Goal: Task Accomplishment & Management: Manage account settings

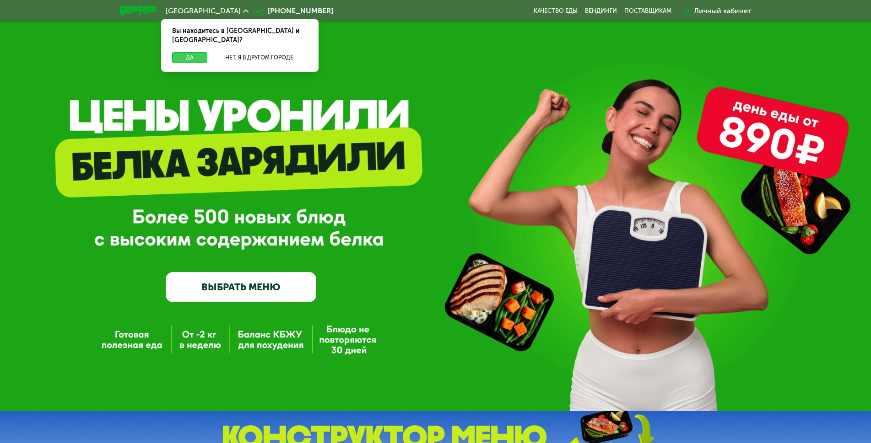
click at [180, 52] on button "Да" at bounding box center [189, 57] width 35 height 11
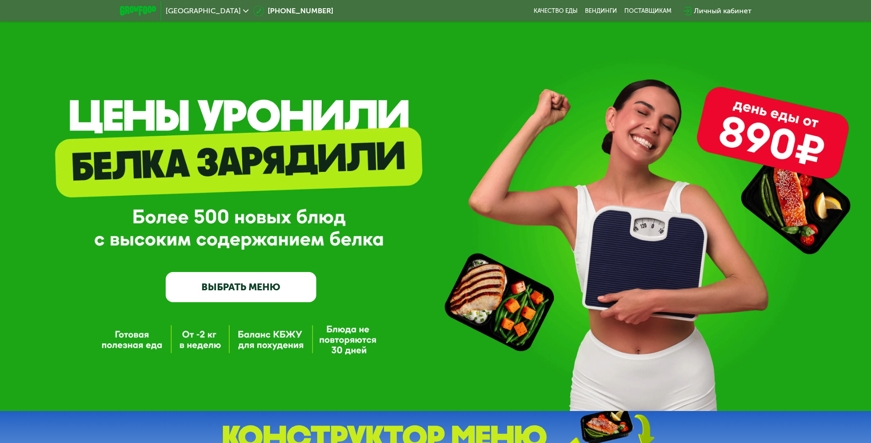
click at [717, 6] on div "Личный кабинет" at bounding box center [723, 10] width 58 height 11
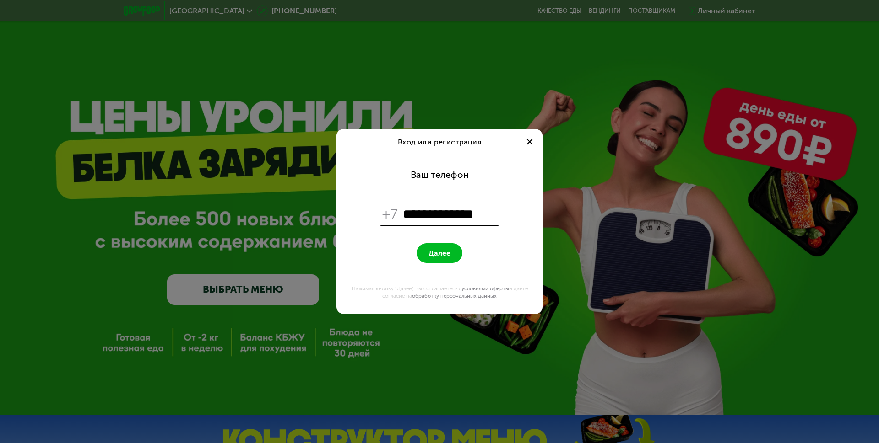
type input "**********"
click at [416, 243] on button "Далее" at bounding box center [439, 253] width 46 height 20
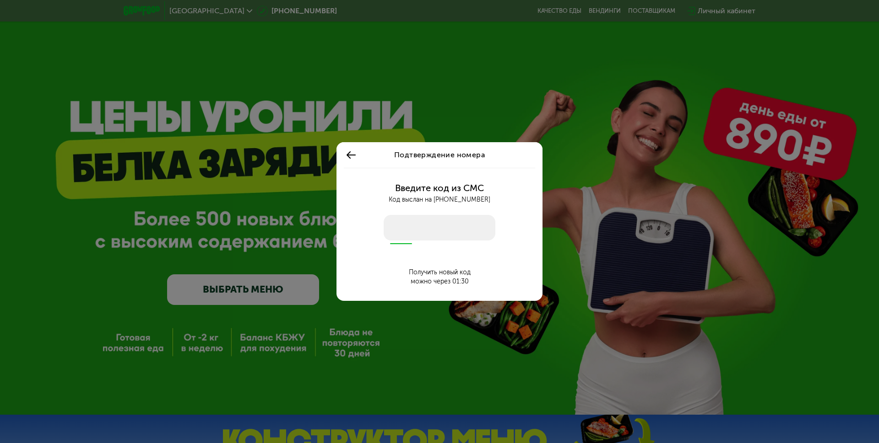
click at [431, 232] on input "number" at bounding box center [439, 228] width 112 height 26
type input "****"
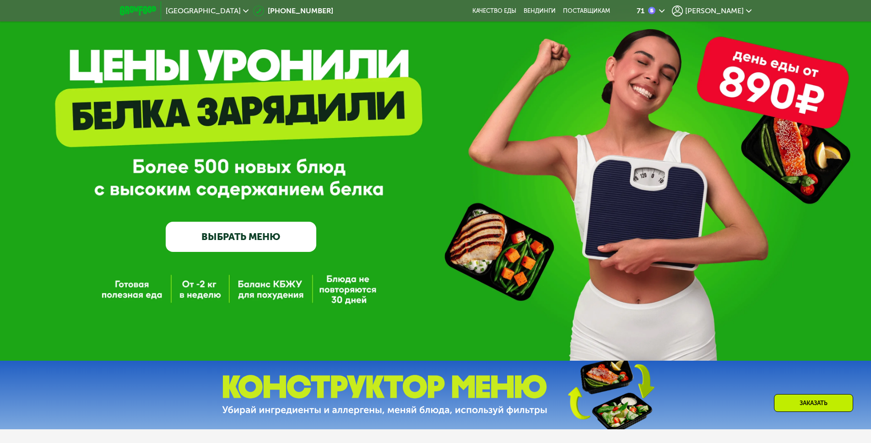
scroll to position [41, 0]
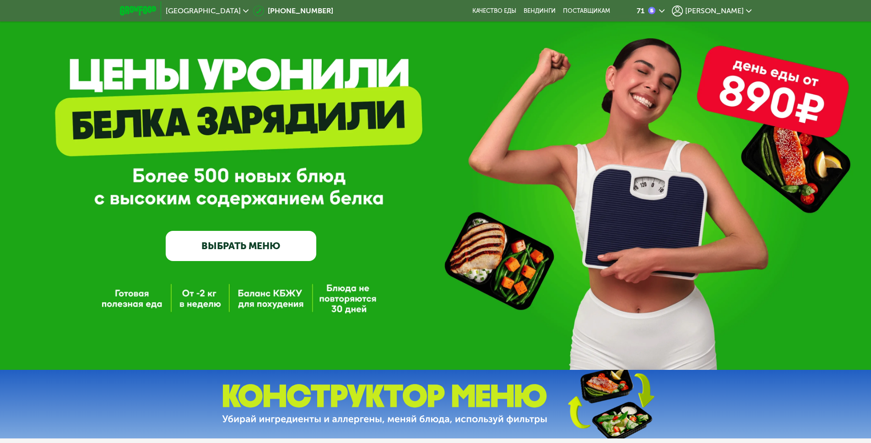
click at [727, 14] on span "[PERSON_NAME]" at bounding box center [714, 10] width 59 height 7
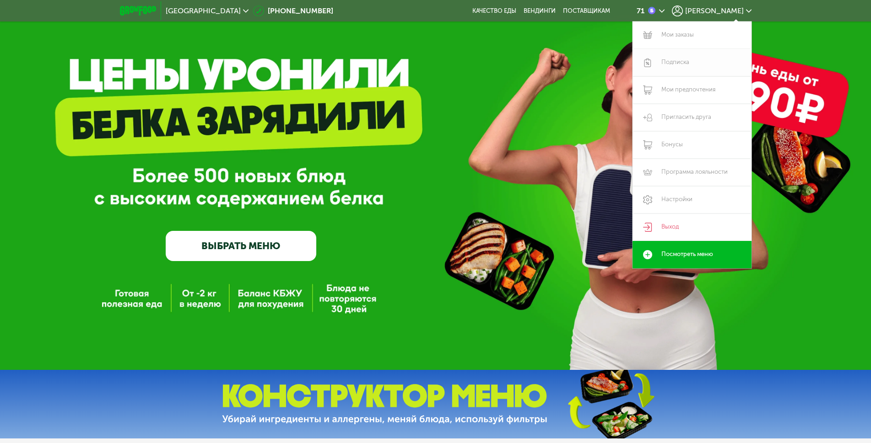
drag, startPoint x: 680, startPoint y: 37, endPoint x: 671, endPoint y: 56, distance: 21.1
click at [680, 37] on link "Мои заказы" at bounding box center [691, 35] width 119 height 27
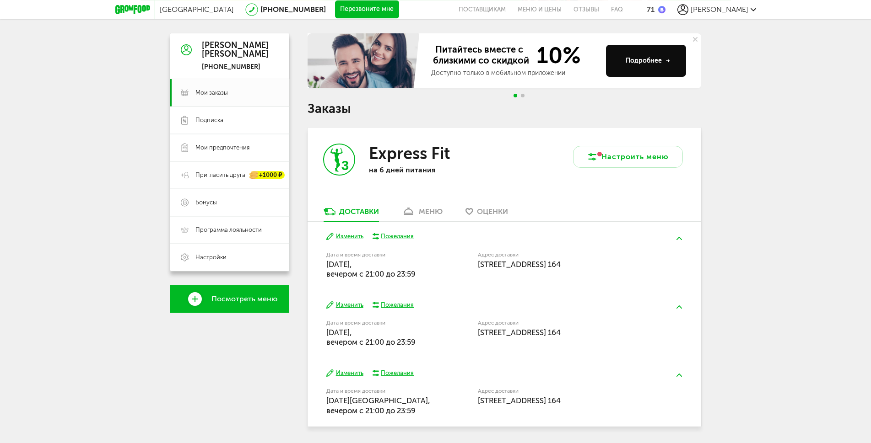
scroll to position [105, 0]
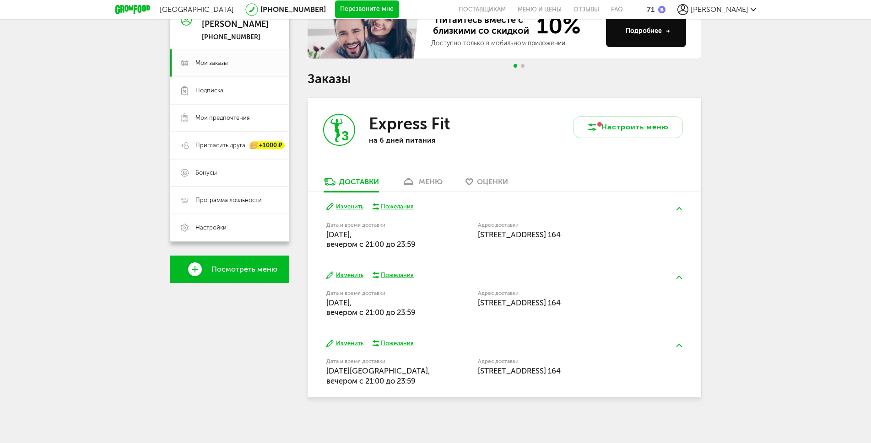
click at [431, 181] on div "меню" at bounding box center [431, 182] width 24 height 9
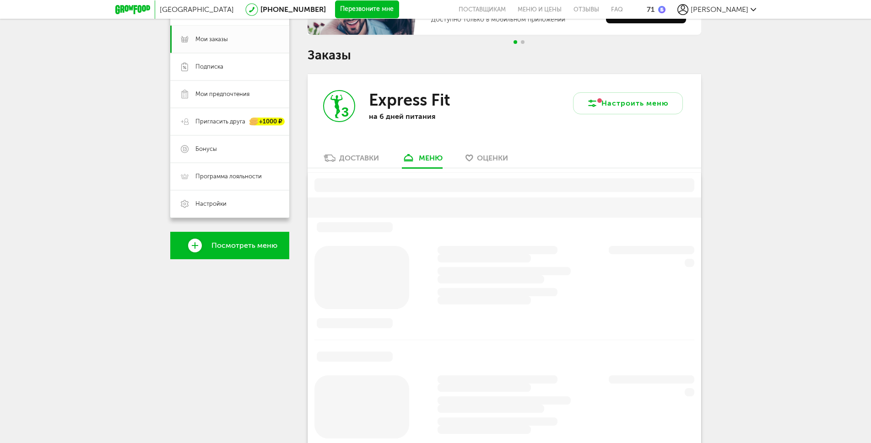
scroll to position [179, 0]
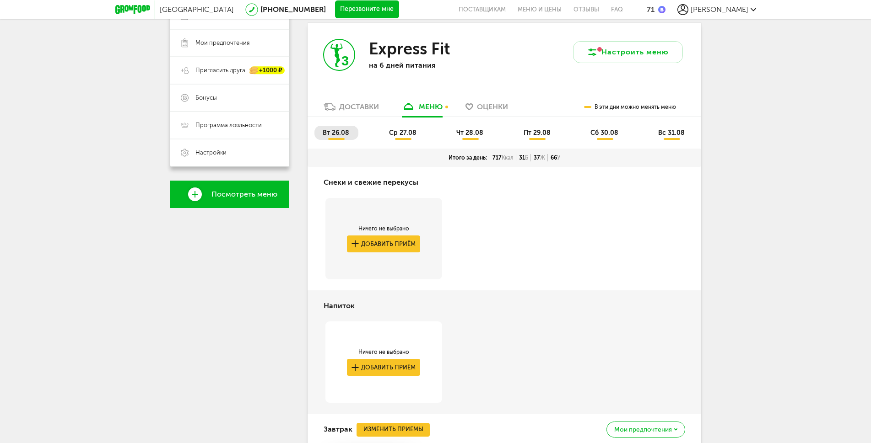
click at [408, 138] on li "ср 27.08" at bounding box center [403, 133] width 45 height 14
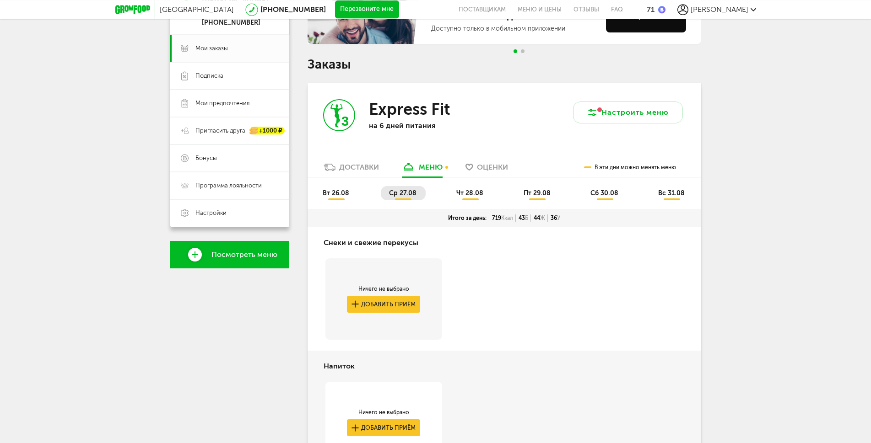
scroll to position [97, 0]
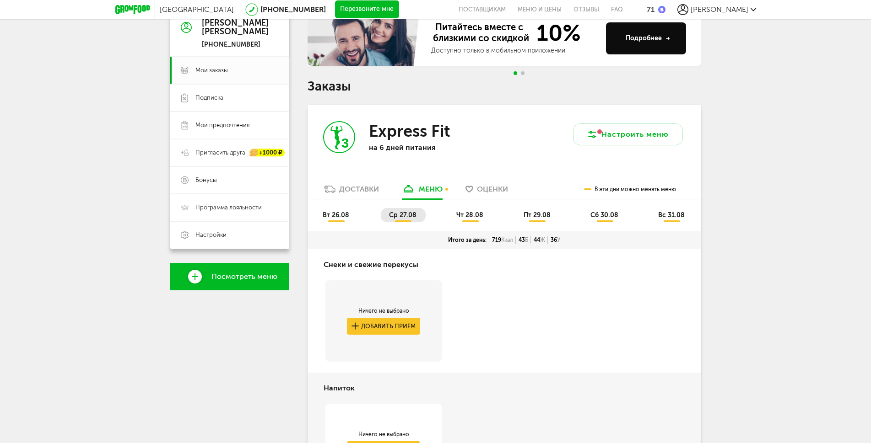
click at [473, 210] on li "чт 28.08" at bounding box center [470, 215] width 44 height 14
click at [415, 215] on span "ср 27.08" at bounding box center [402, 215] width 27 height 8
click at [342, 213] on span "вт 26.08" at bounding box center [336, 215] width 27 height 8
click at [258, 280] on span "Посмотреть меню" at bounding box center [244, 277] width 66 height 8
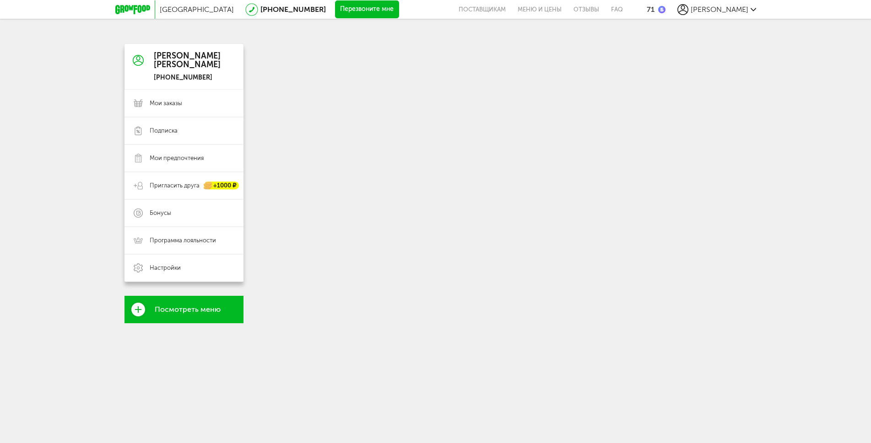
click at [139, 305] on icon at bounding box center [138, 310] width 14 height 14
click at [188, 311] on span "Посмотреть меню" at bounding box center [188, 310] width 66 height 8
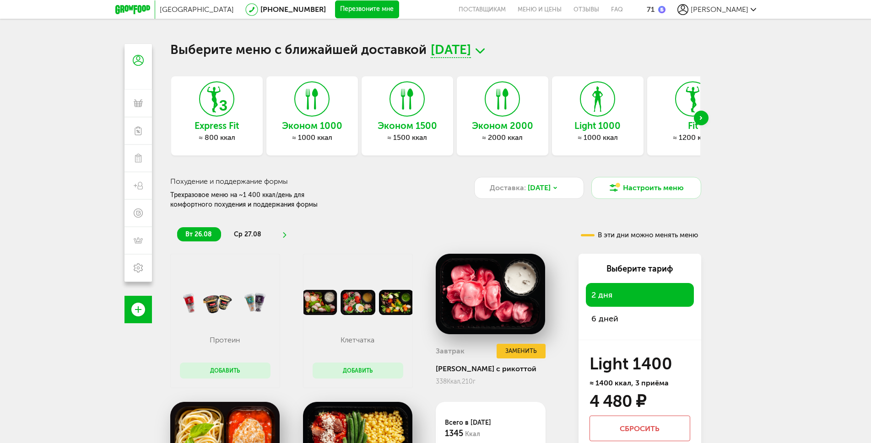
click at [729, 12] on span "[PERSON_NAME]" at bounding box center [719, 9] width 58 height 9
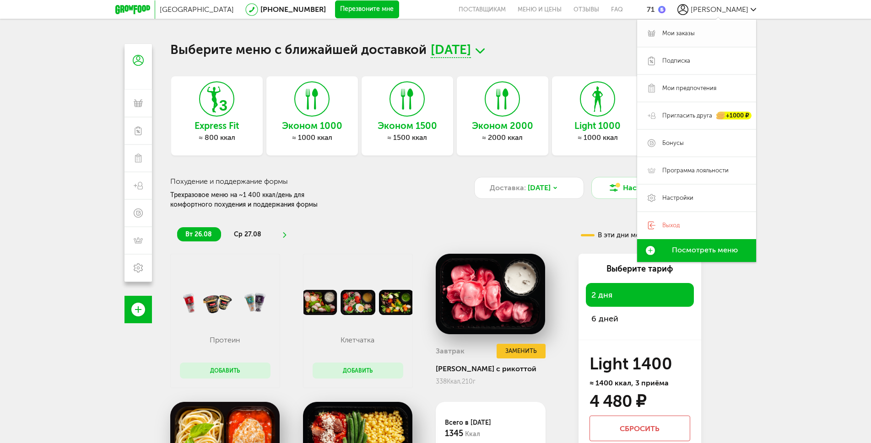
drag, startPoint x: 685, startPoint y: 36, endPoint x: 681, endPoint y: 43, distance: 8.4
click at [685, 35] on span "Мои заказы" at bounding box center [678, 33] width 32 height 8
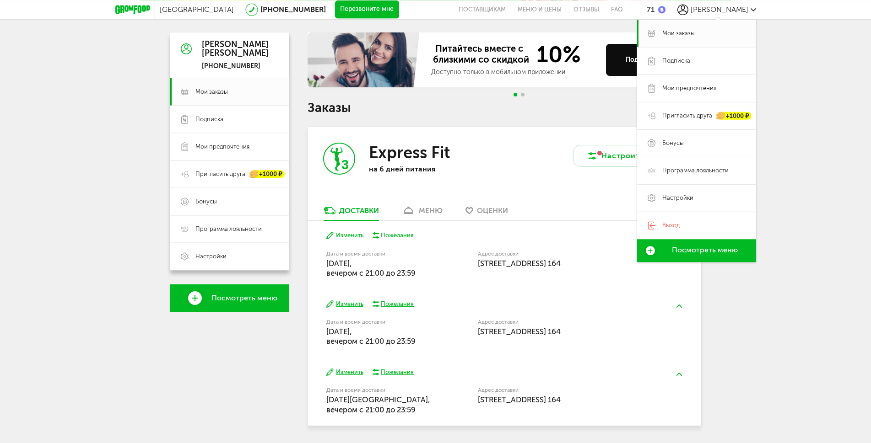
scroll to position [105, 0]
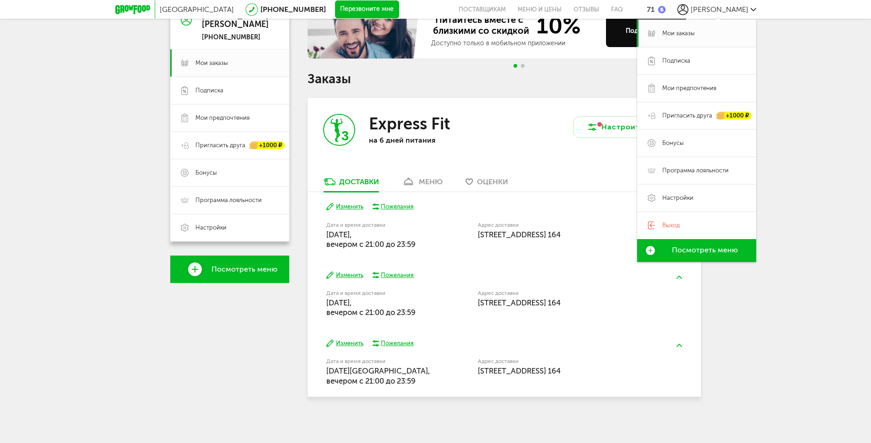
click at [433, 183] on div "меню" at bounding box center [431, 182] width 24 height 9
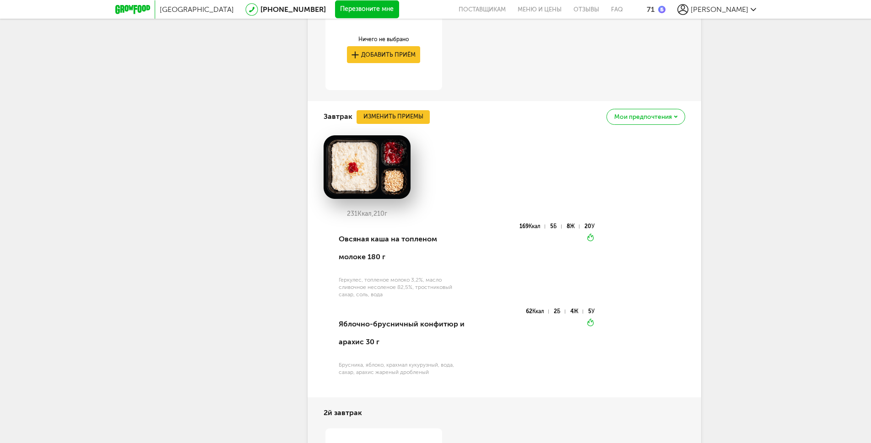
scroll to position [468, 0]
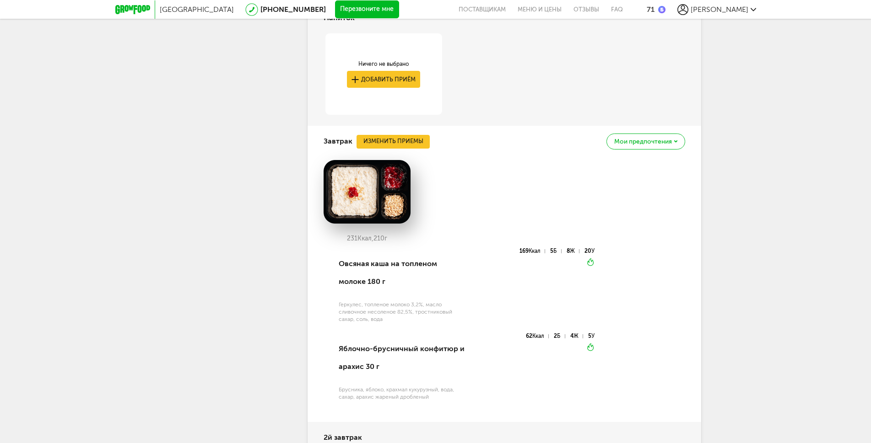
click at [648, 144] on span "Мои предпочтения" at bounding box center [643, 142] width 58 height 6
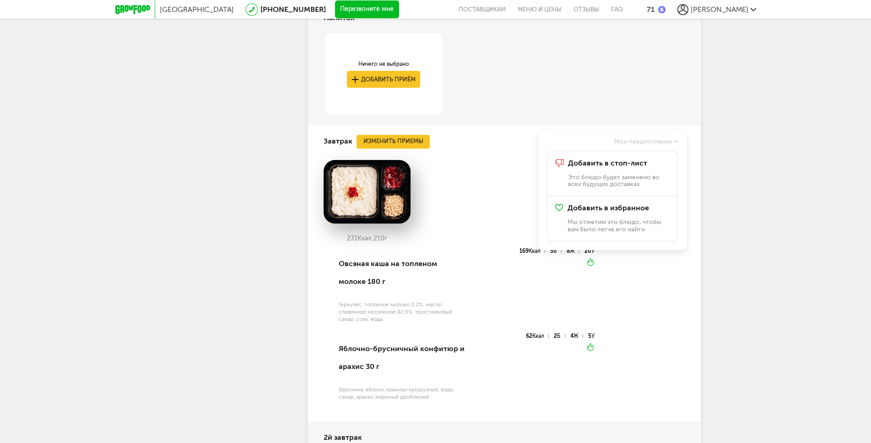
click at [794, 237] on div "Москва [PHONE_NUMBER] Перезвоните мне поставщикам Меню и цены Отзывы FAQ 71 [PE…" at bounding box center [435, 369] width 871 height 1675
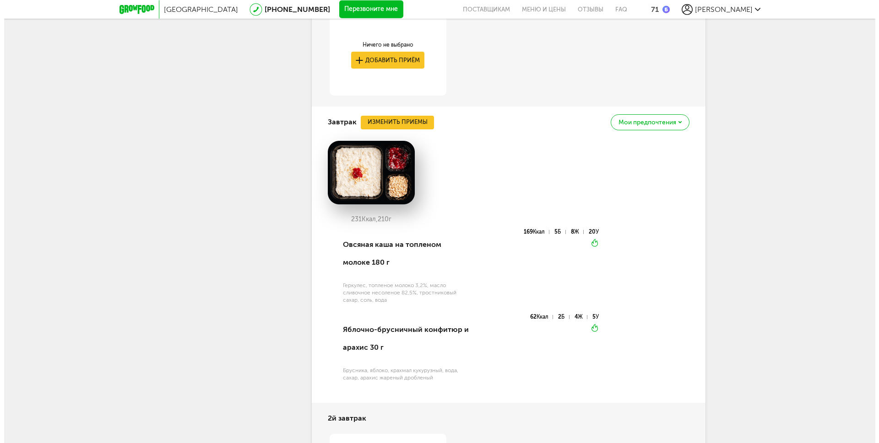
scroll to position [509, 0]
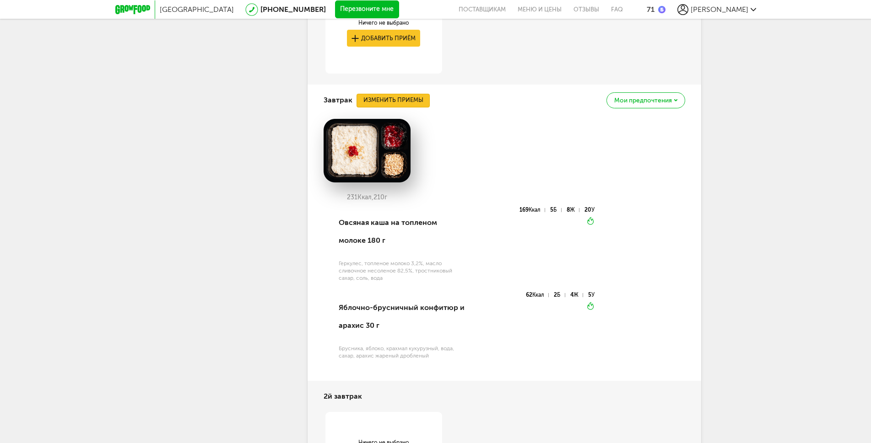
click at [380, 101] on button "Изменить приемы" at bounding box center [392, 101] width 73 height 14
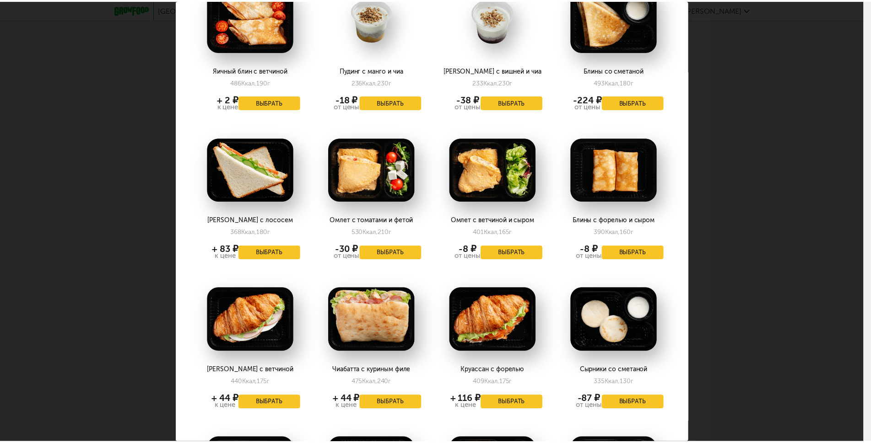
scroll to position [655, 0]
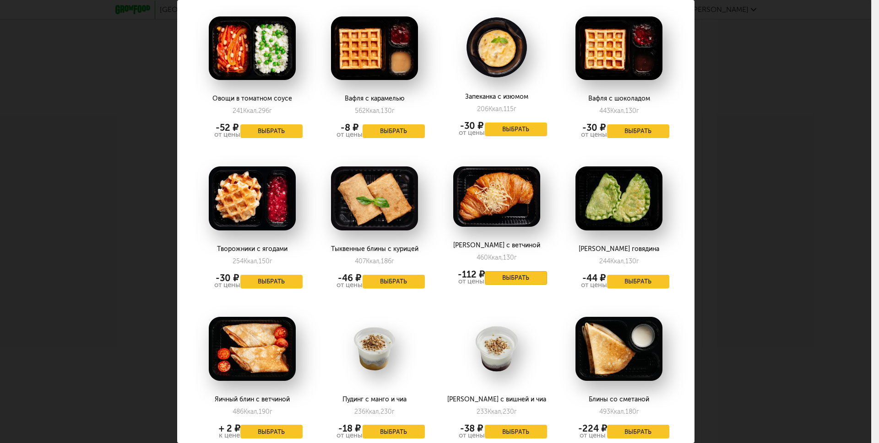
click at [510, 271] on button "Выбрать" at bounding box center [516, 278] width 62 height 14
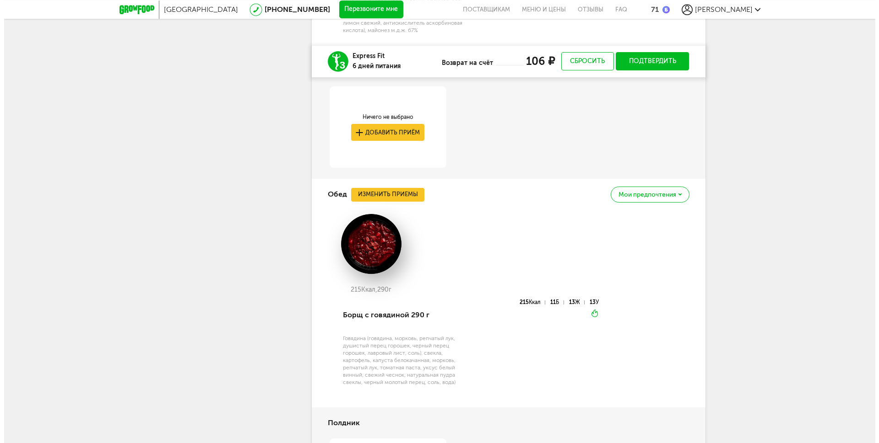
scroll to position [879, 0]
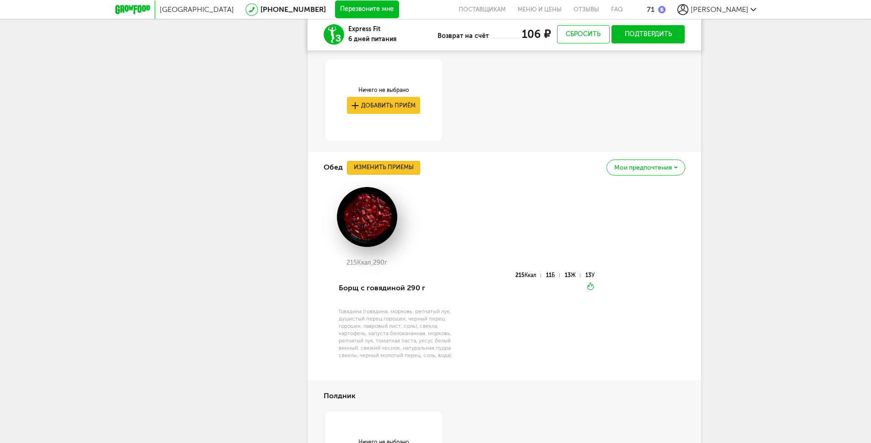
click at [402, 161] on button "Изменить приемы" at bounding box center [383, 168] width 73 height 14
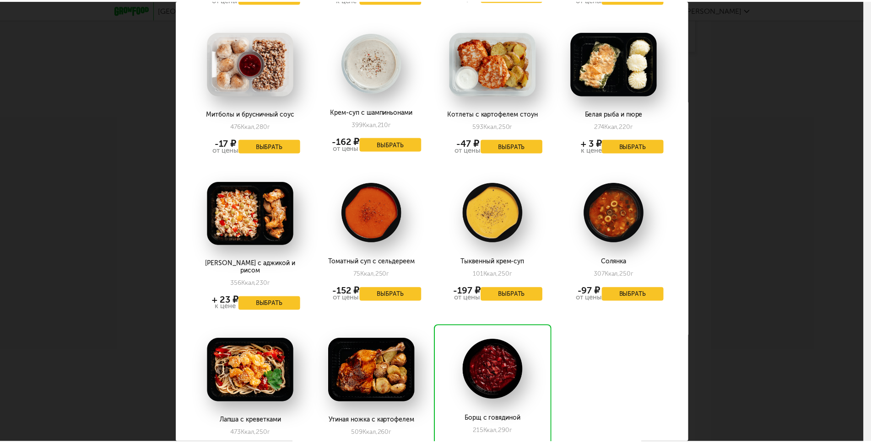
scroll to position [1465, 0]
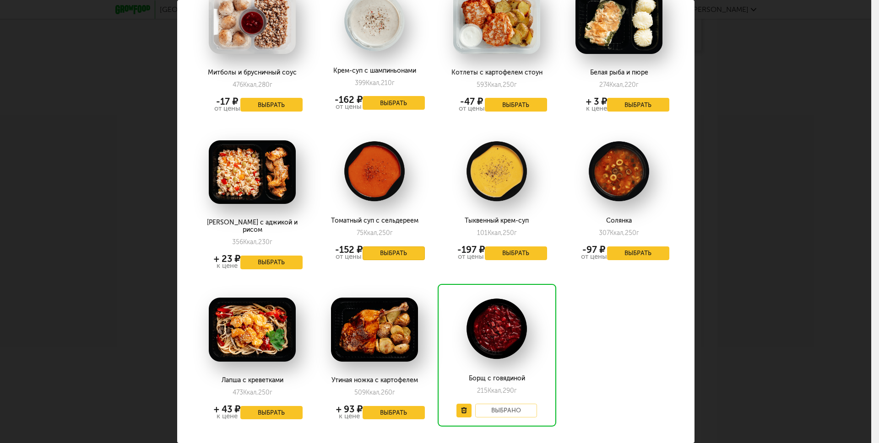
click at [388, 247] on button "Выбрать" at bounding box center [393, 254] width 62 height 14
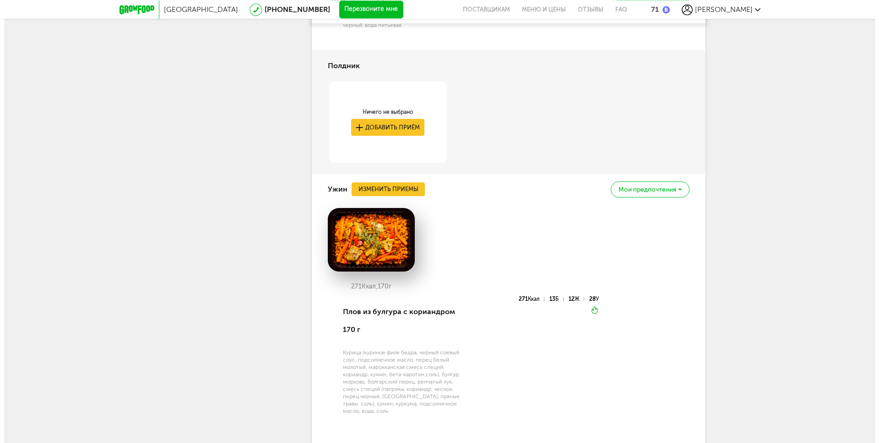
scroll to position [1219, 0]
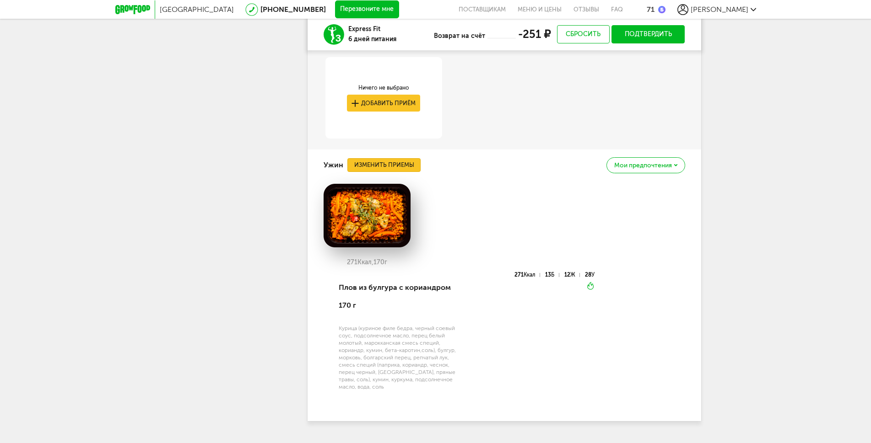
click at [394, 158] on button "Изменить приемы" at bounding box center [383, 165] width 73 height 14
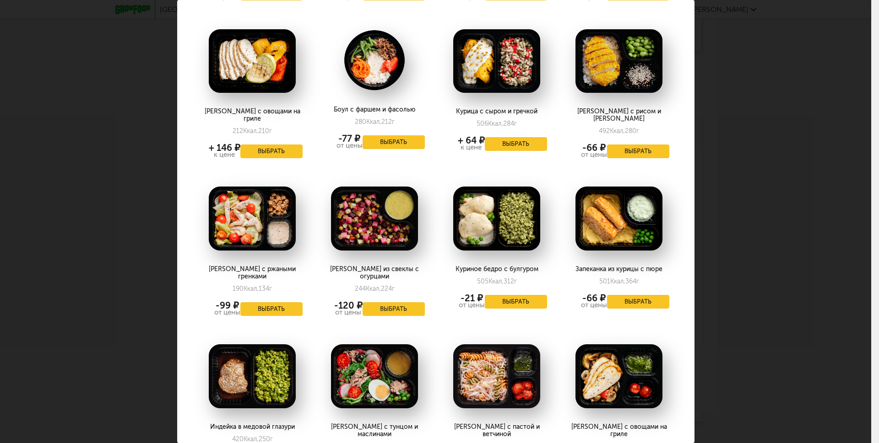
scroll to position [988, 0]
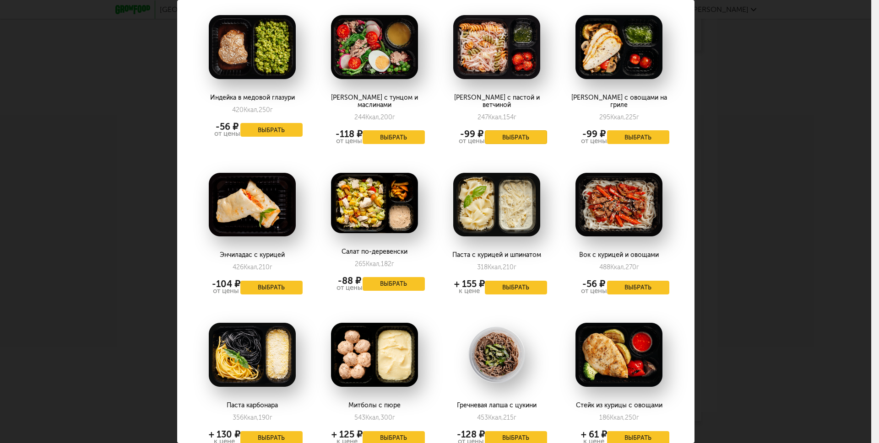
click at [509, 130] on button "Выбрать" at bounding box center [516, 137] width 62 height 14
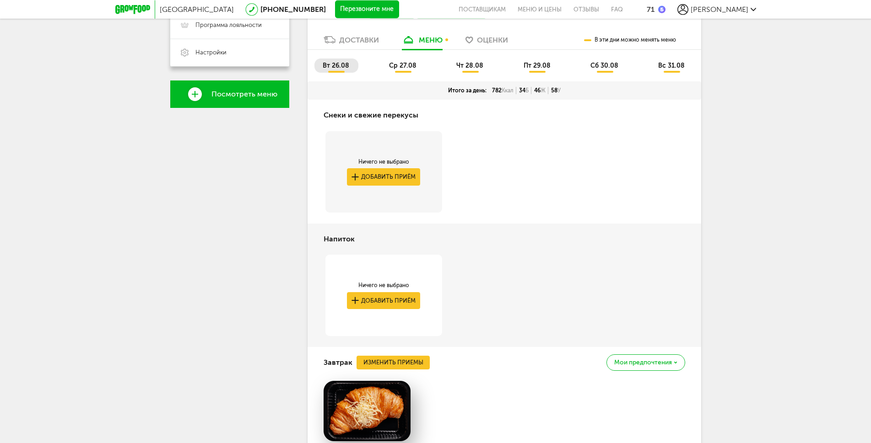
scroll to position [116, 0]
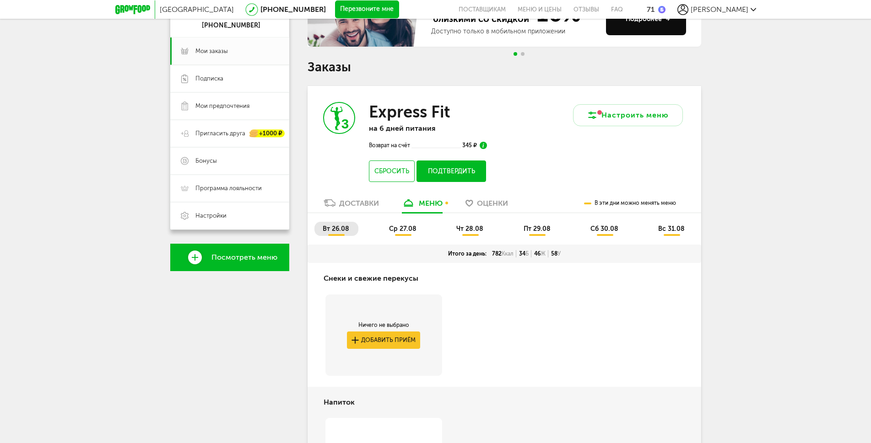
click at [405, 231] on span "ср 27.08" at bounding box center [402, 229] width 27 height 8
click at [340, 232] on span "вт 26.08" at bounding box center [336, 229] width 27 height 8
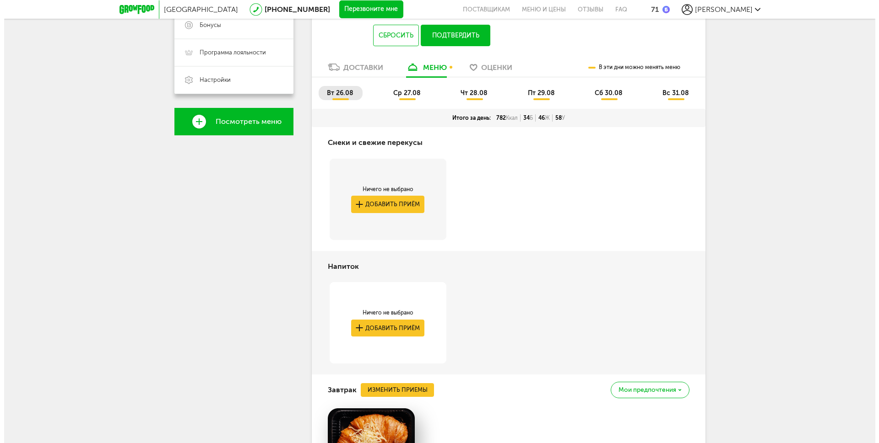
scroll to position [240, 0]
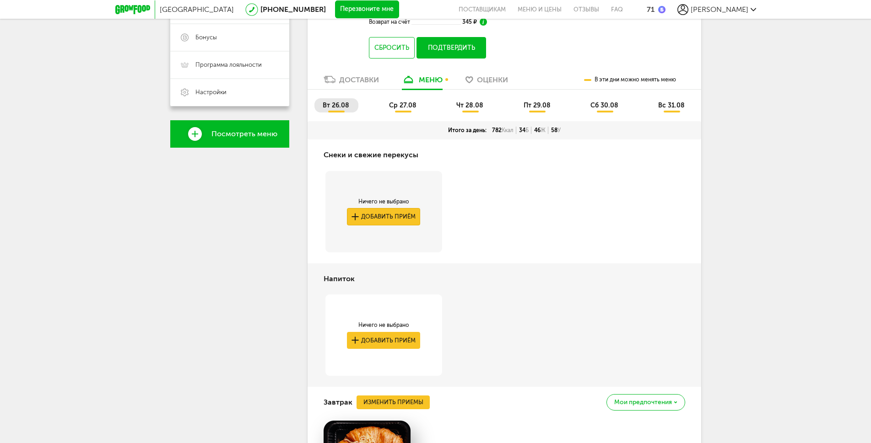
click at [397, 217] on button "Добавить приём" at bounding box center [383, 216] width 73 height 17
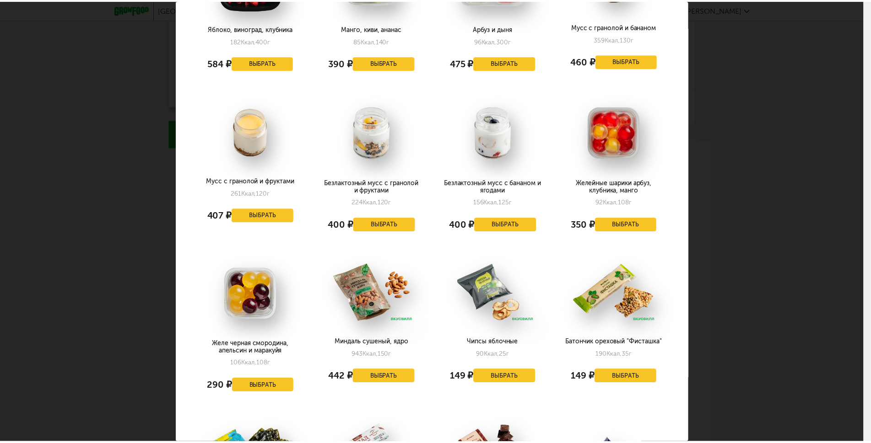
scroll to position [0, 0]
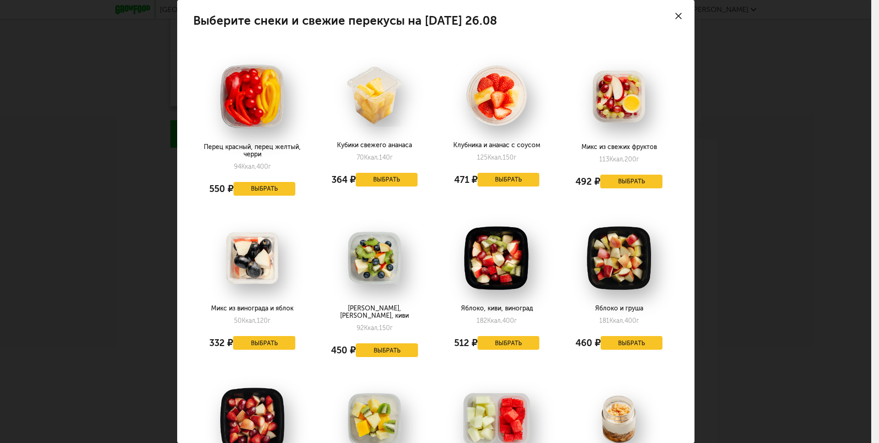
click at [675, 14] on icon at bounding box center [678, 16] width 6 height 6
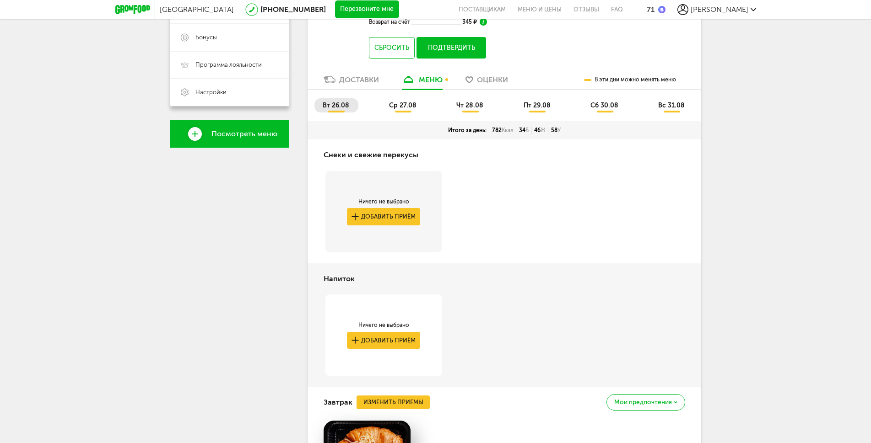
click at [406, 108] on span "ср 27.08" at bounding box center [402, 106] width 27 height 8
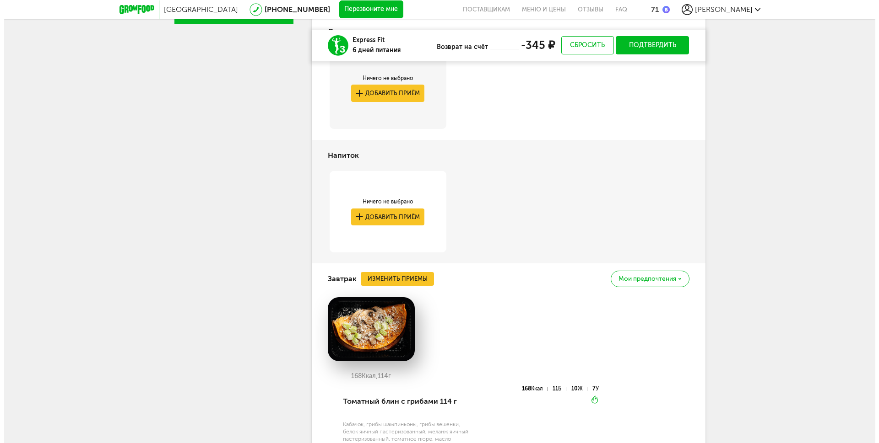
scroll to position [446, 0]
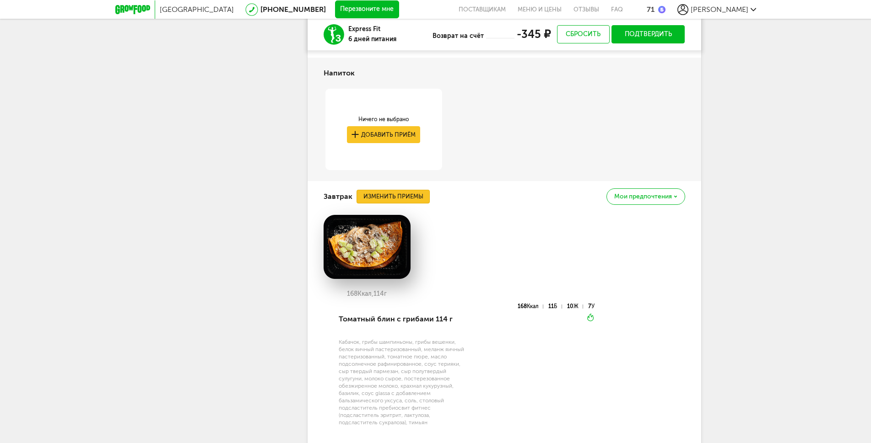
click at [396, 198] on button "Изменить приемы" at bounding box center [392, 197] width 73 height 14
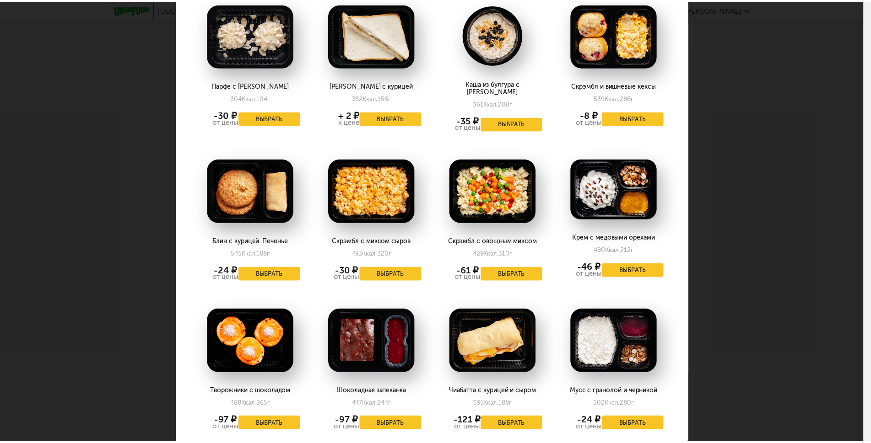
scroll to position [329, 0]
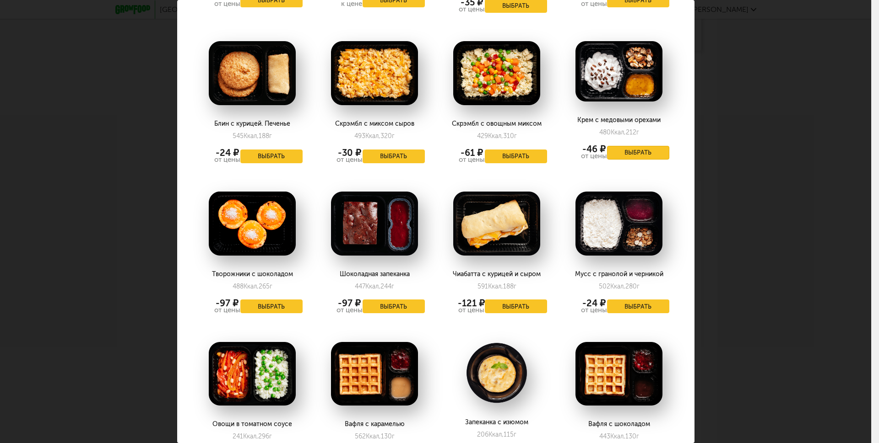
click at [626, 147] on button "Выбрать" at bounding box center [638, 153] width 62 height 14
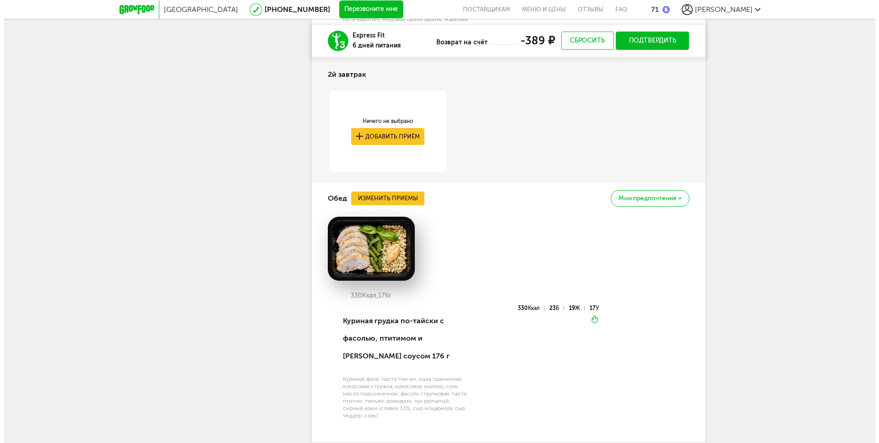
scroll to position [899, 0]
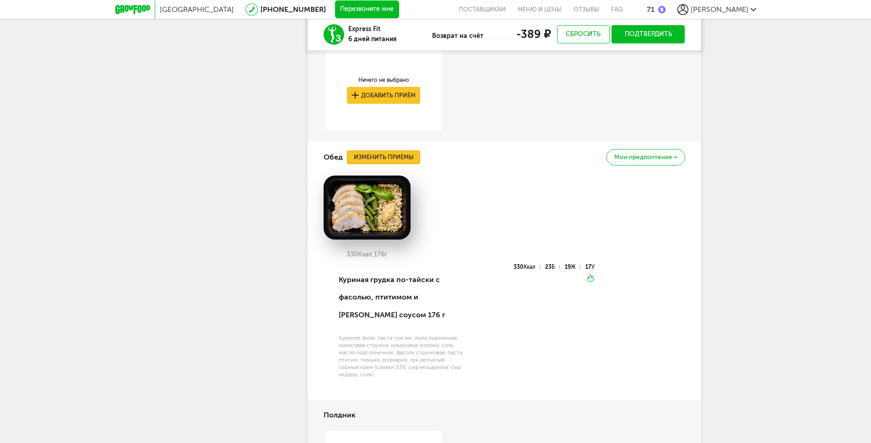
click at [381, 157] on button "Изменить приемы" at bounding box center [383, 158] width 73 height 14
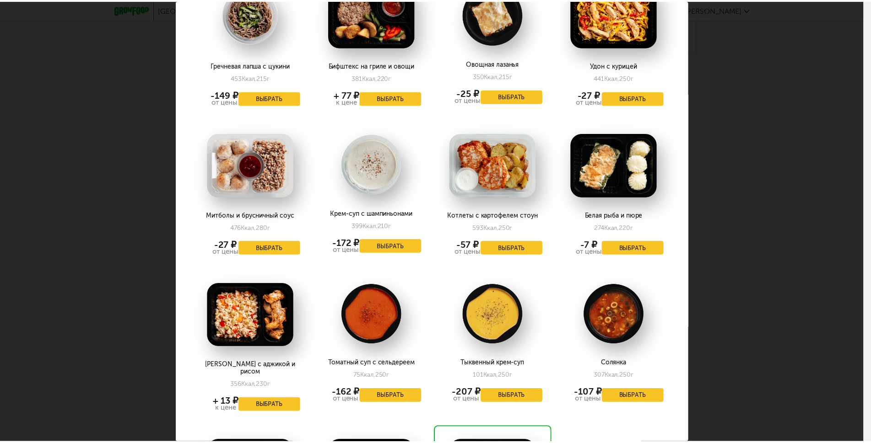
scroll to position [1318, 0]
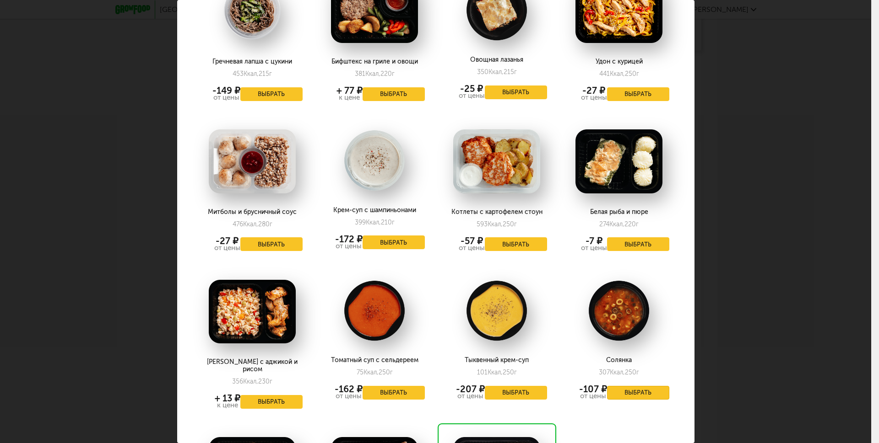
click at [626, 386] on button "Выбрать" at bounding box center [638, 393] width 62 height 14
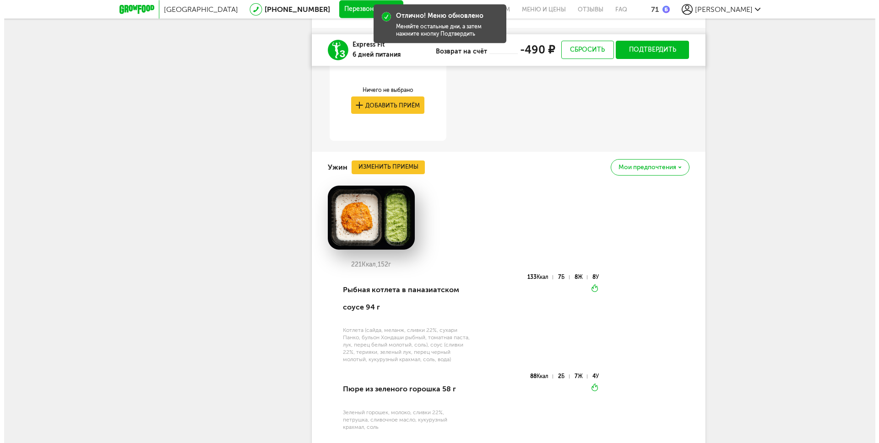
scroll to position [1311, 0]
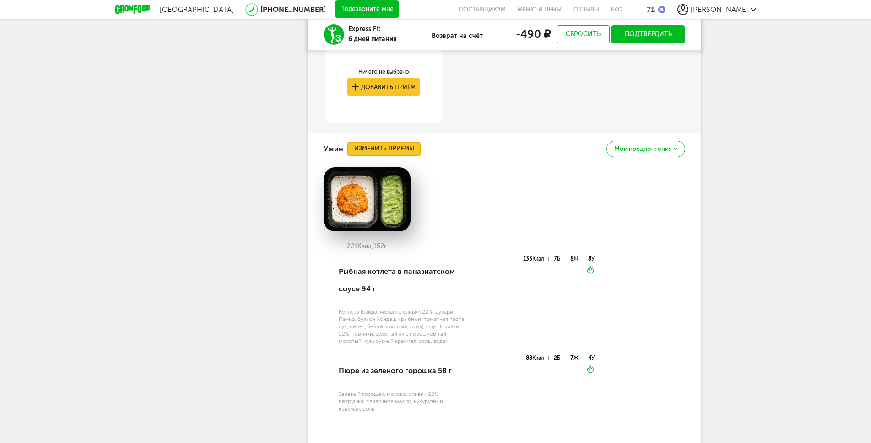
click at [401, 156] on button "Изменить приемы" at bounding box center [383, 149] width 73 height 14
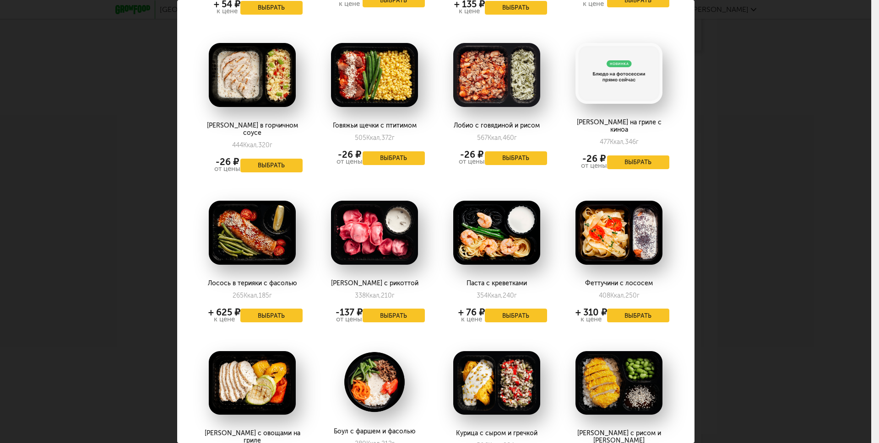
scroll to position [659, 0]
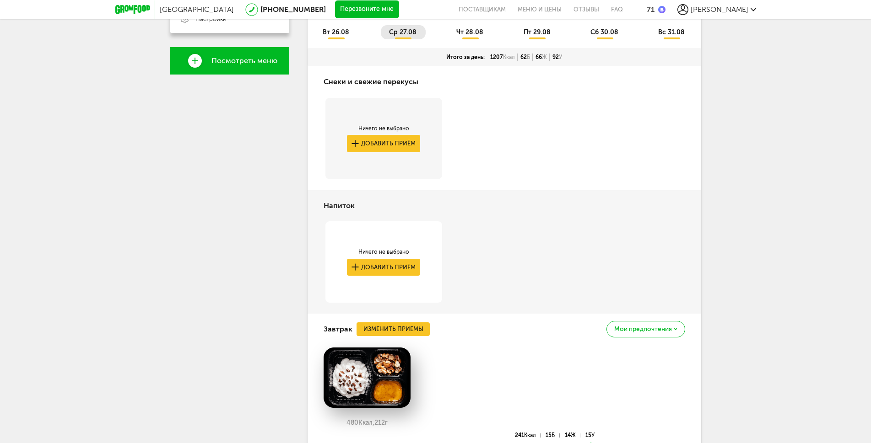
scroll to position [107, 0]
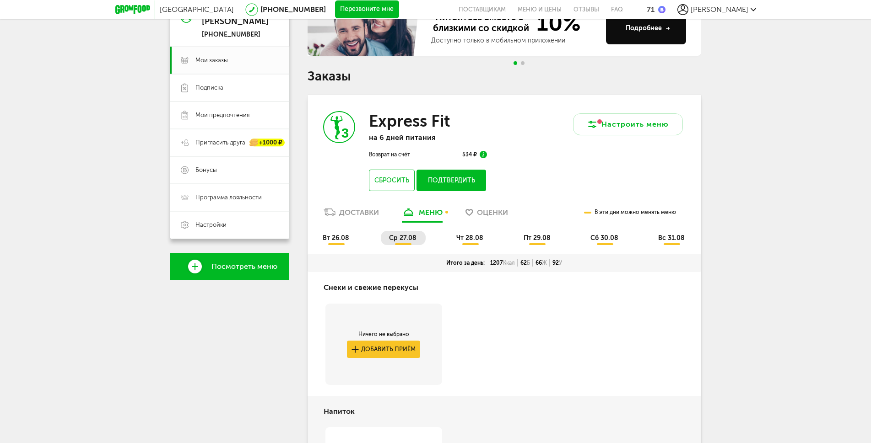
click at [470, 240] on span "чт 28.08" at bounding box center [469, 238] width 27 height 8
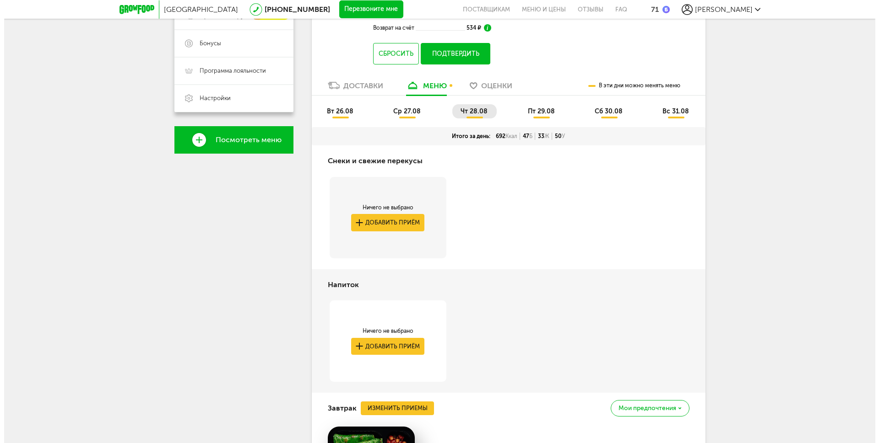
scroll to position [231, 0]
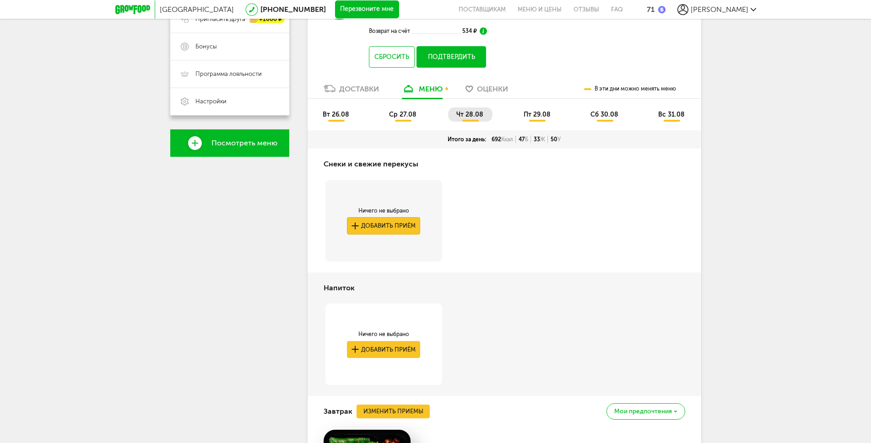
click at [402, 227] on button "Добавить приём" at bounding box center [383, 225] width 73 height 17
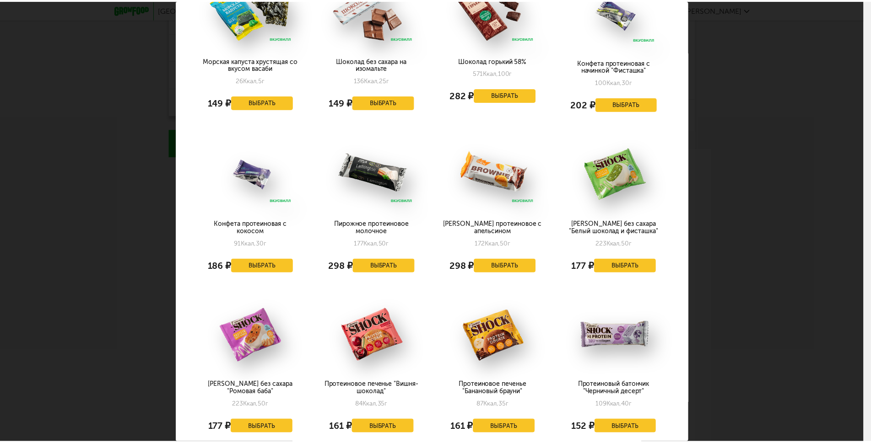
scroll to position [988, 0]
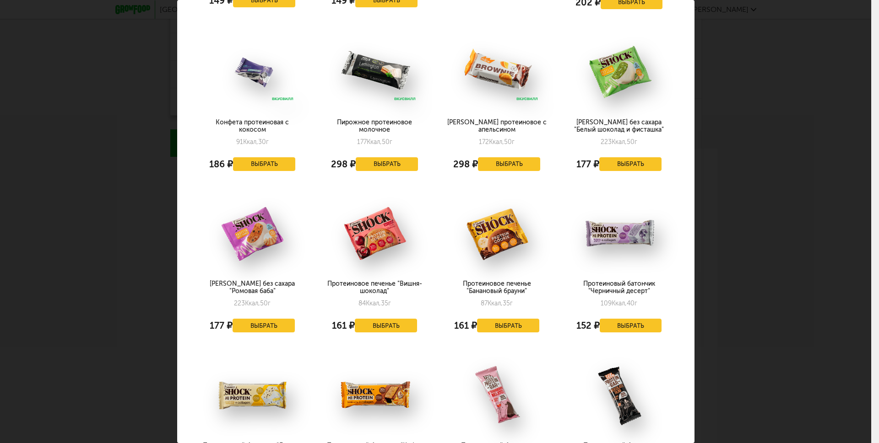
click at [763, 224] on div "Выберите снеки и свежие перекусы на [DATE] 28.08 Перец красный, перец желтый, ч…" at bounding box center [435, 221] width 871 height 443
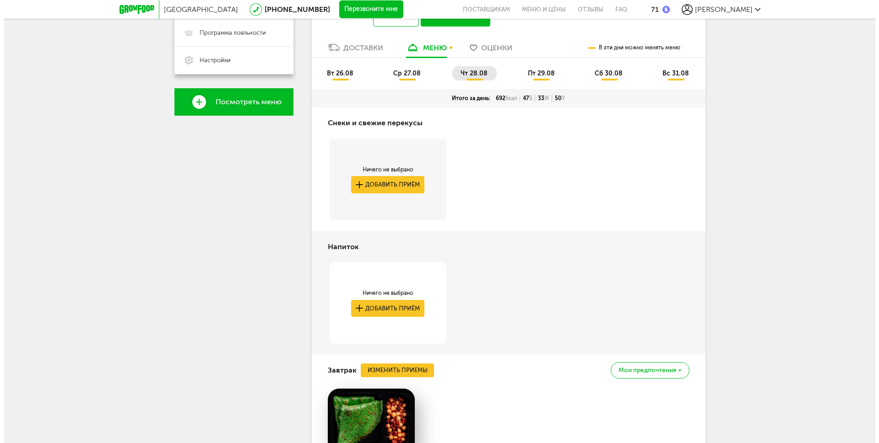
scroll to position [313, 0]
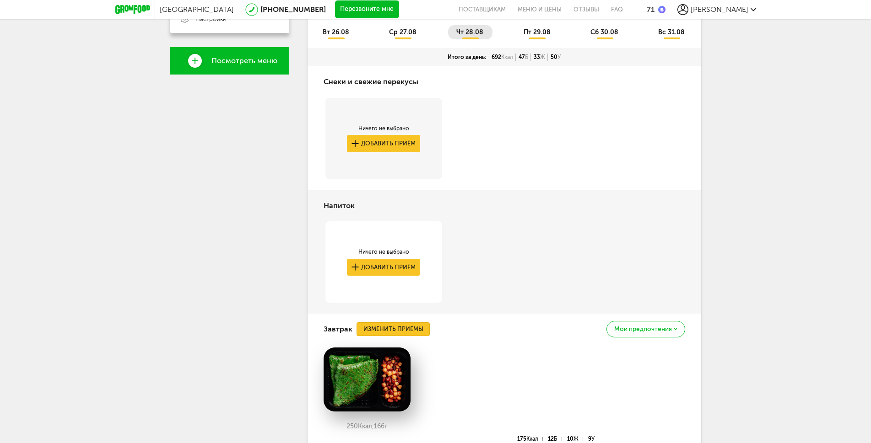
click at [403, 328] on button "Изменить приемы" at bounding box center [392, 330] width 73 height 14
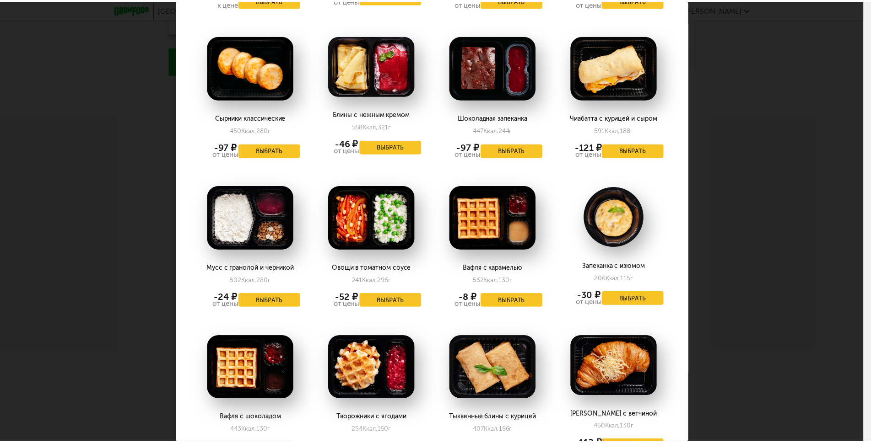
scroll to position [659, 0]
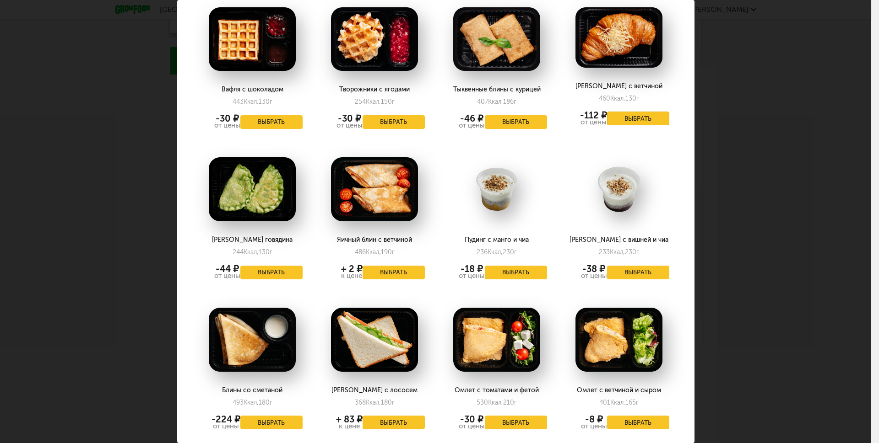
click at [638, 119] on button "Выбрать" at bounding box center [638, 119] width 62 height 14
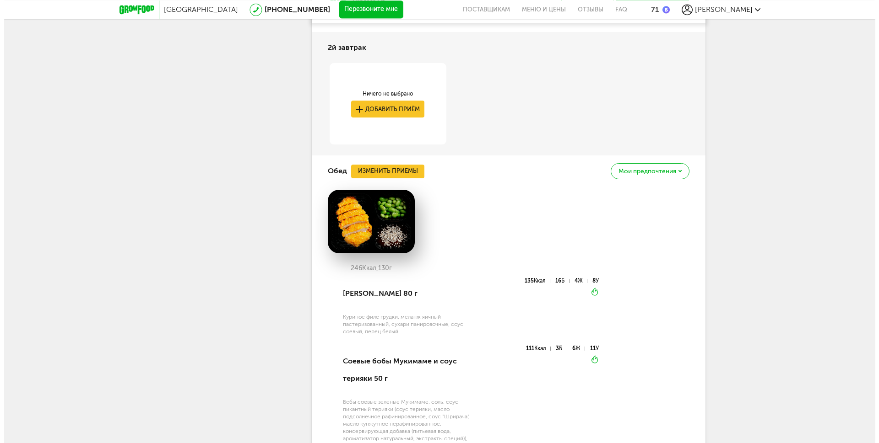
scroll to position [890, 0]
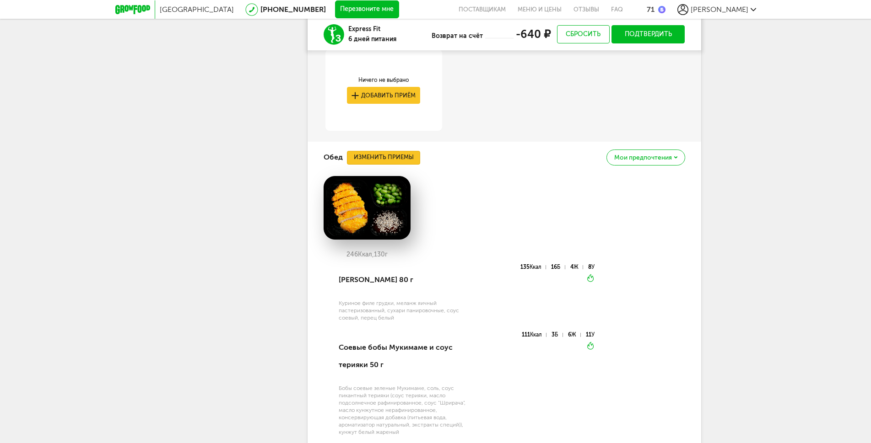
click at [382, 151] on button "Изменить приемы" at bounding box center [383, 158] width 73 height 14
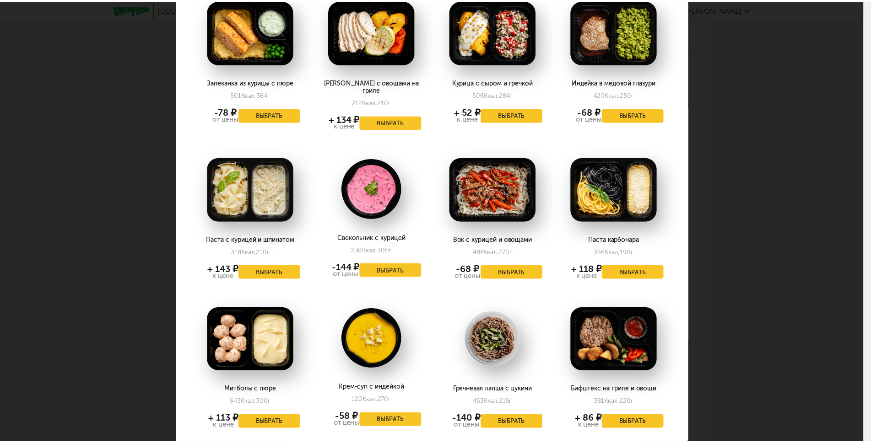
scroll to position [988, 0]
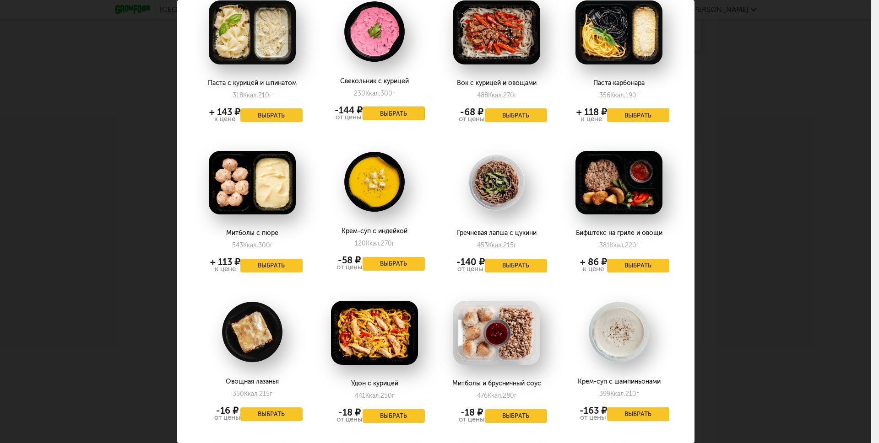
click at [395, 107] on button "Выбрать" at bounding box center [393, 114] width 62 height 14
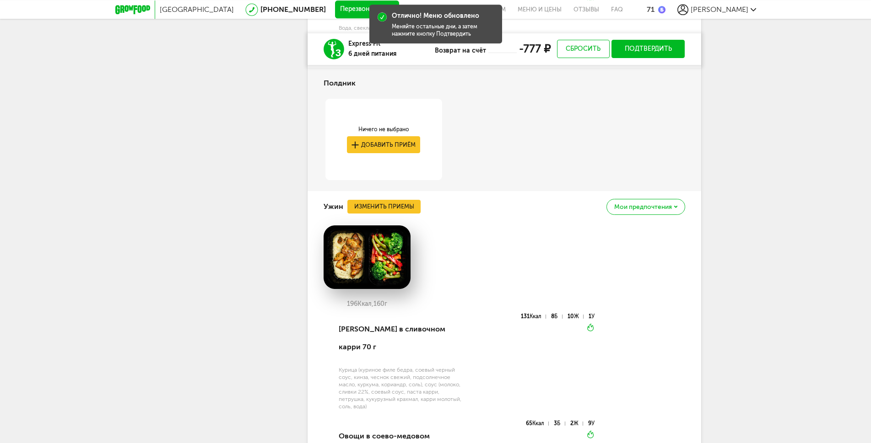
scroll to position [1178, 0]
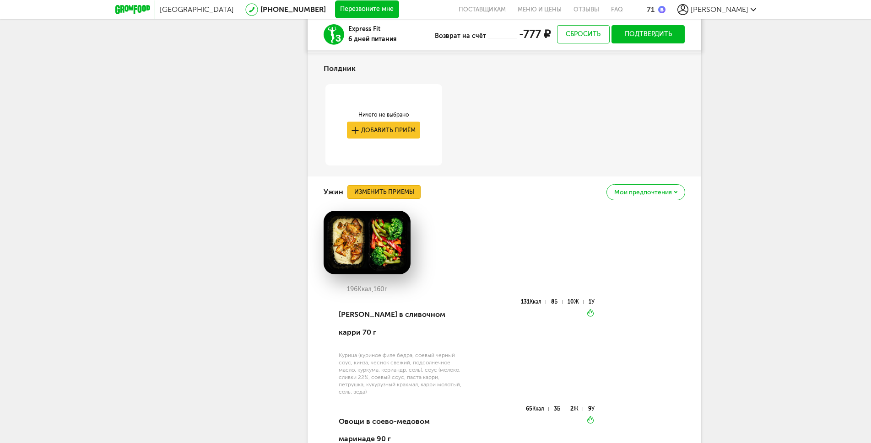
drag, startPoint x: 393, startPoint y: 175, endPoint x: 484, endPoint y: 242, distance: 112.7
click at [484, 242] on div "Ужин Изменить приемы Мои предпочтения 196 Ккал, 160 г Курица в сливочном карри …" at bounding box center [504, 343] width 394 height 333
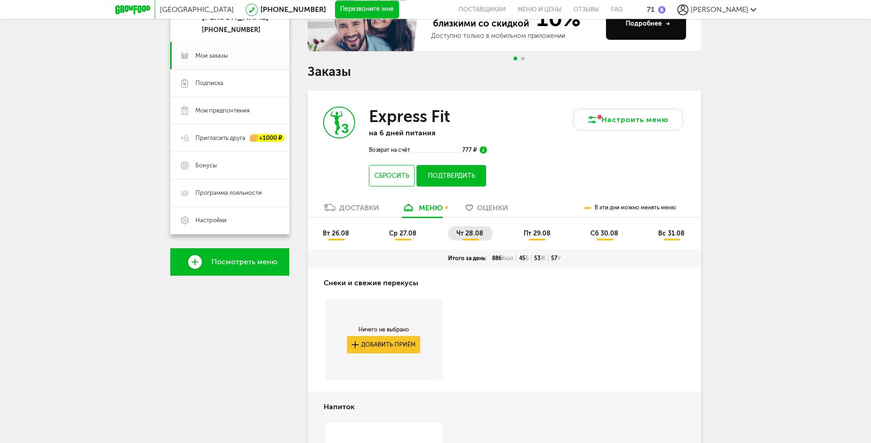
scroll to position [70, 0]
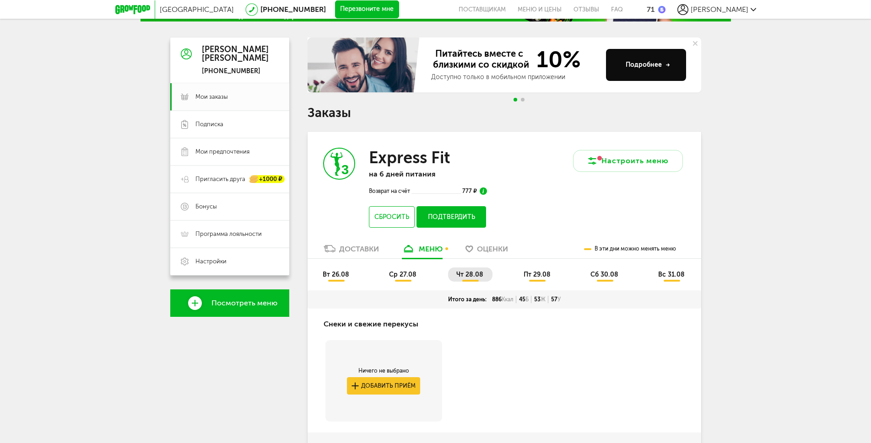
click at [539, 273] on span "пт 29.08" at bounding box center [536, 275] width 27 height 8
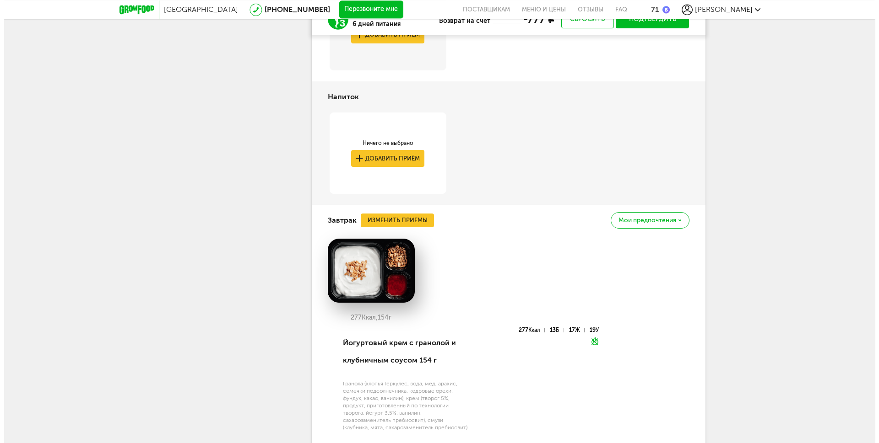
scroll to position [441, 0]
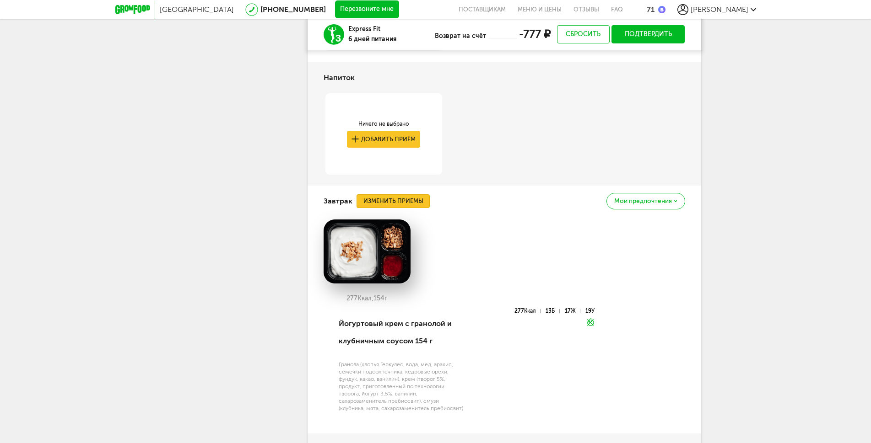
click at [389, 202] on button "Изменить приемы" at bounding box center [392, 201] width 73 height 14
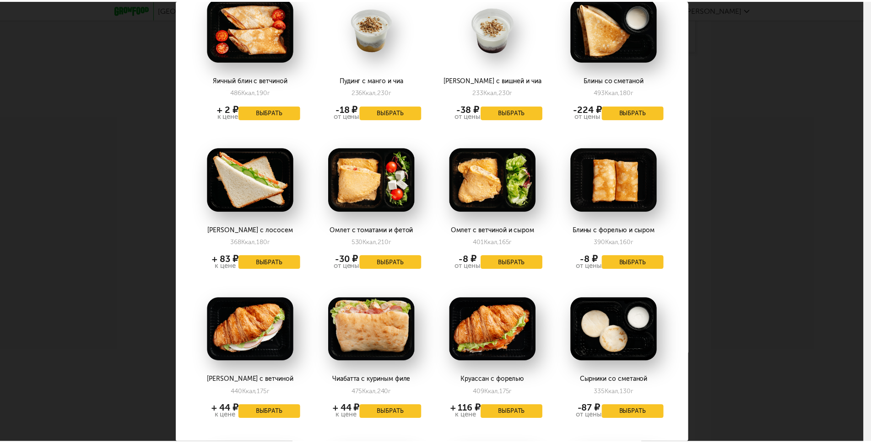
scroll to position [834, 0]
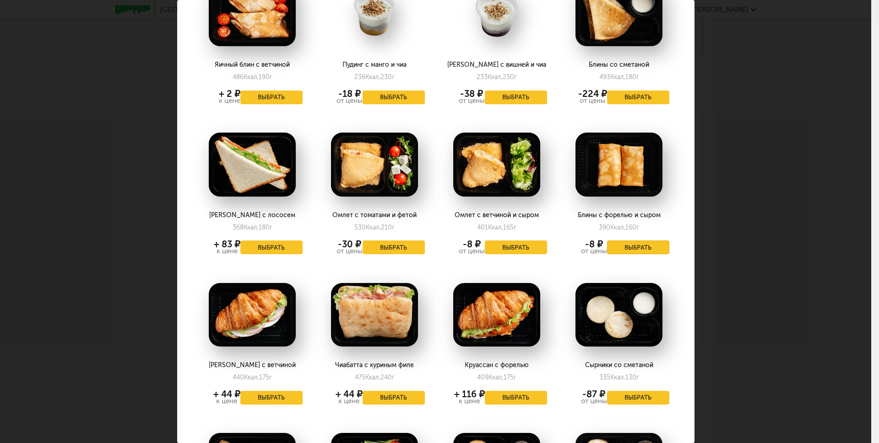
click at [627, 248] on button "Выбрать" at bounding box center [638, 248] width 62 height 14
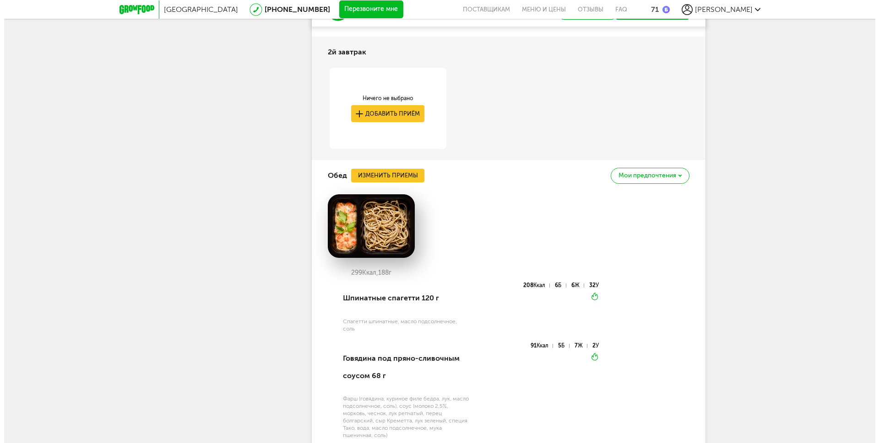
scroll to position [853, 0]
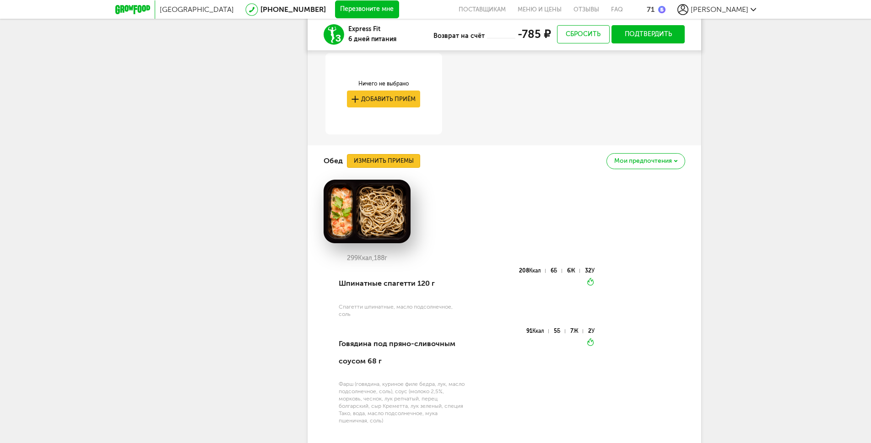
click at [388, 162] on button "Изменить приемы" at bounding box center [383, 161] width 73 height 14
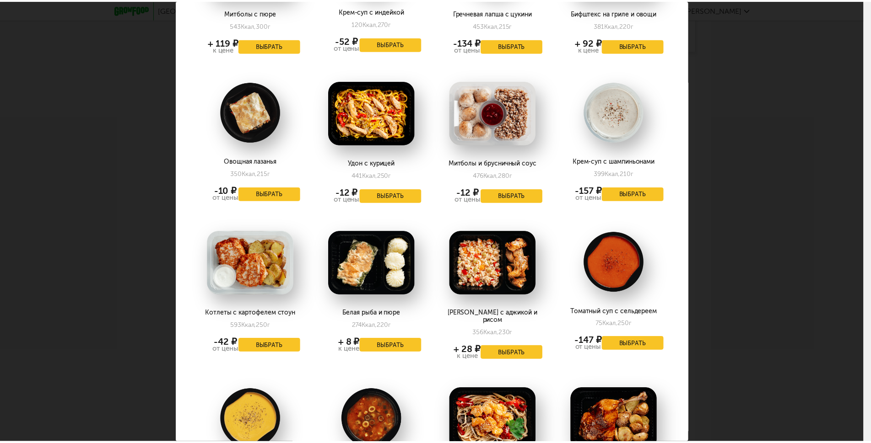
scroll to position [1318, 0]
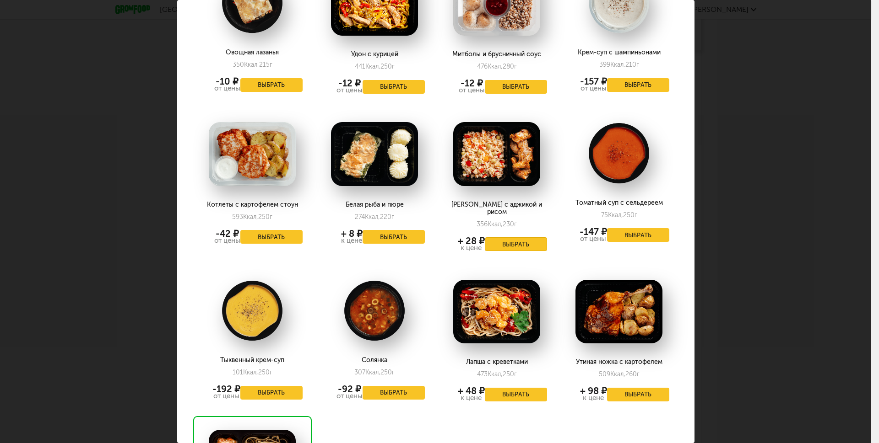
click at [515, 237] on button "Выбрать" at bounding box center [516, 244] width 62 height 14
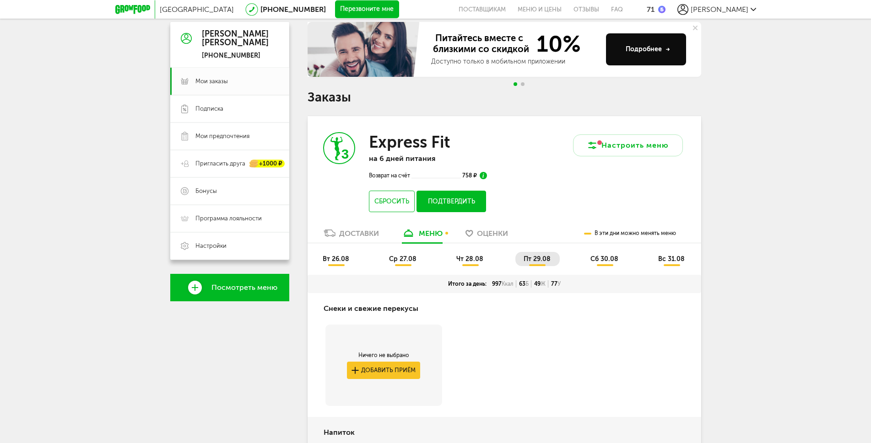
scroll to position [72, 0]
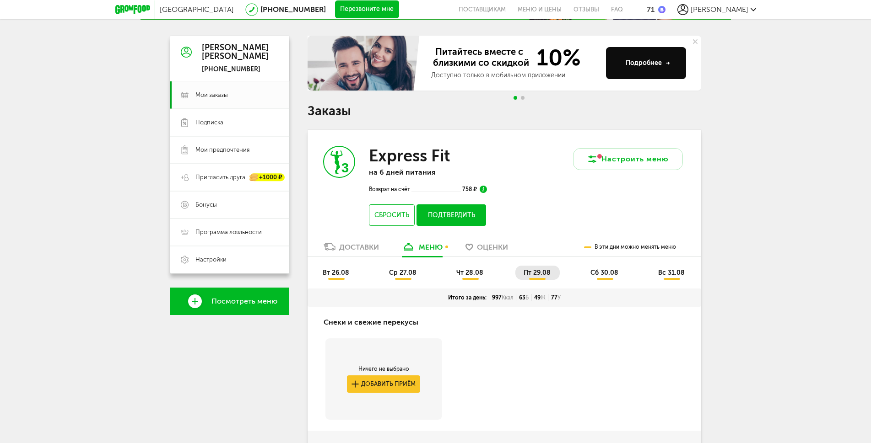
click at [602, 273] on span "сб 30.08" at bounding box center [604, 273] width 28 height 8
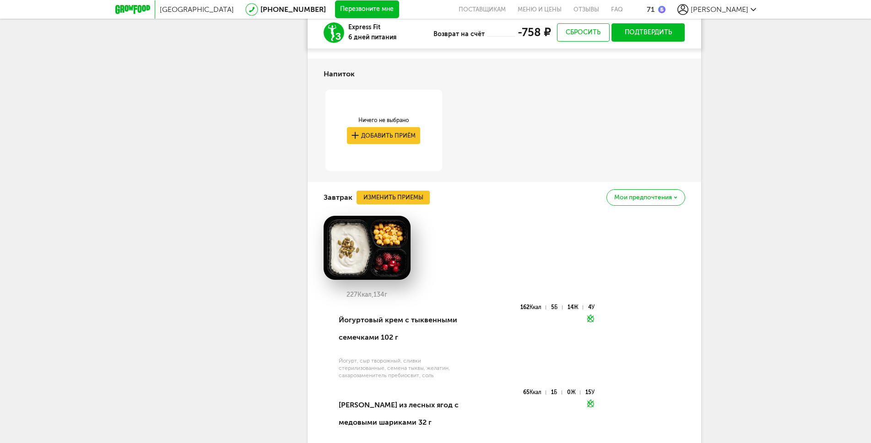
scroll to position [484, 0]
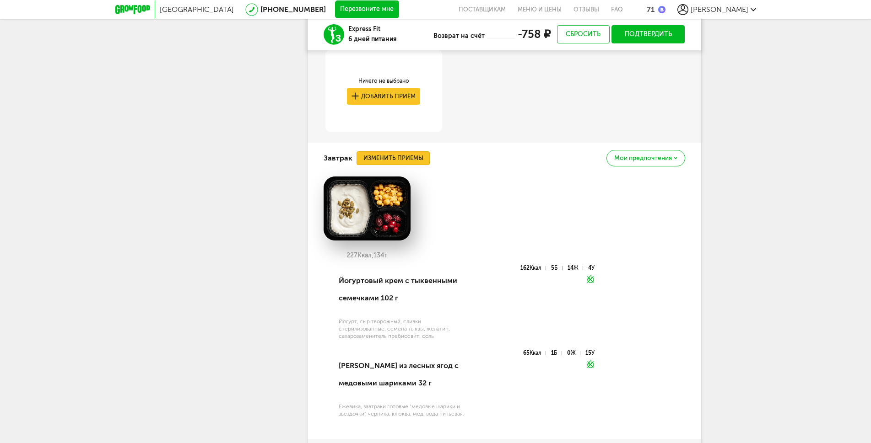
click at [406, 159] on button "Изменить приемы" at bounding box center [392, 158] width 73 height 14
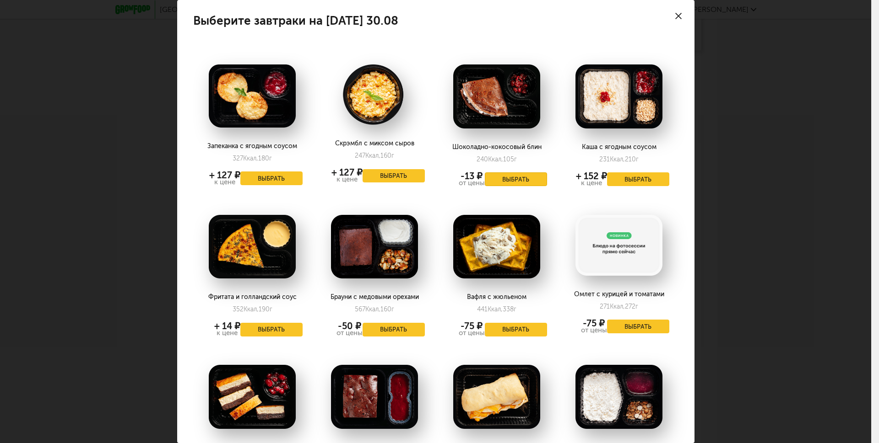
click at [512, 176] on button "Выбрать" at bounding box center [516, 180] width 62 height 14
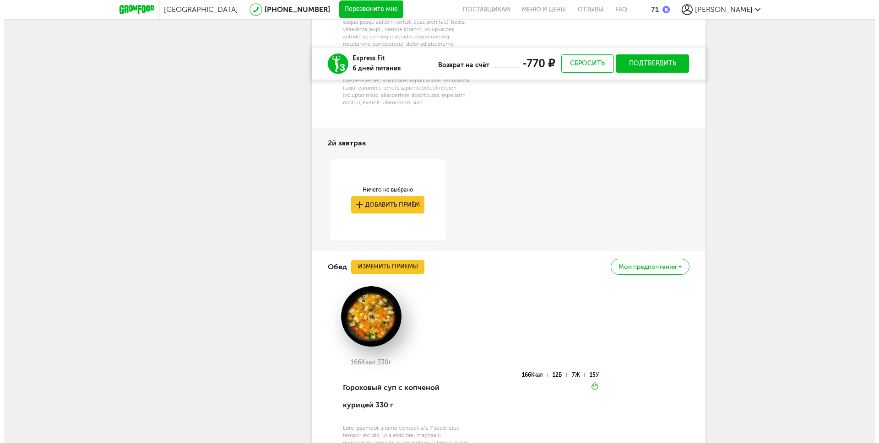
scroll to position [937, 0]
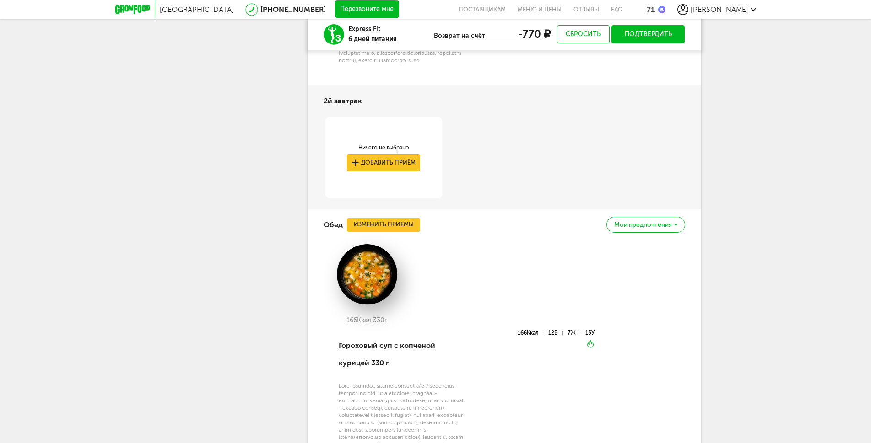
click at [400, 171] on button "Добавить приём" at bounding box center [383, 162] width 73 height 17
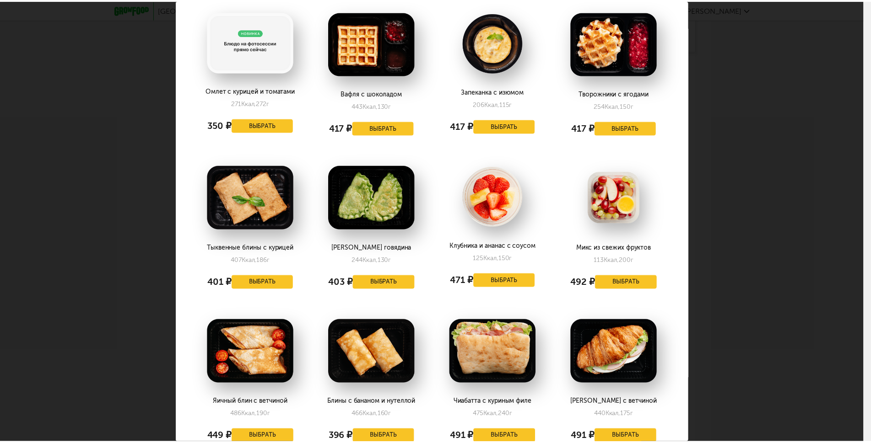
scroll to position [0, 0]
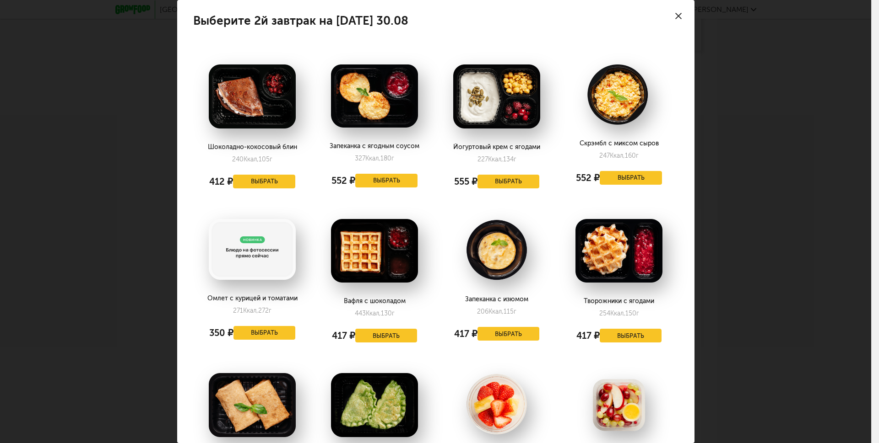
click at [665, 13] on div at bounding box center [678, 16] width 32 height 32
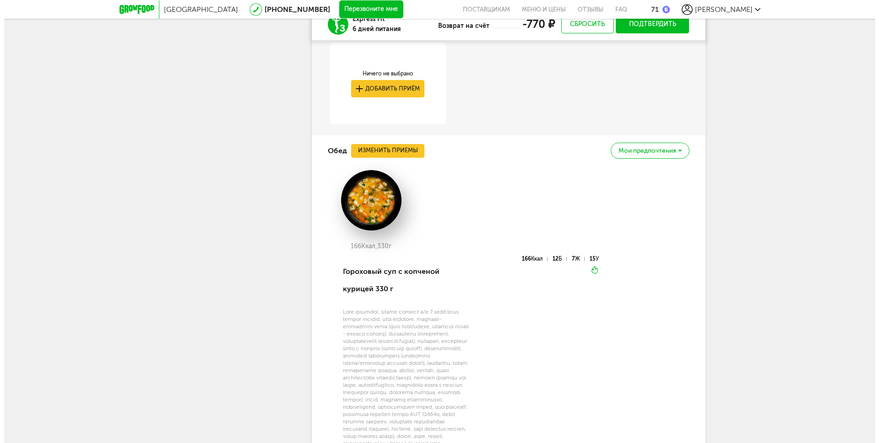
scroll to position [1019, 0]
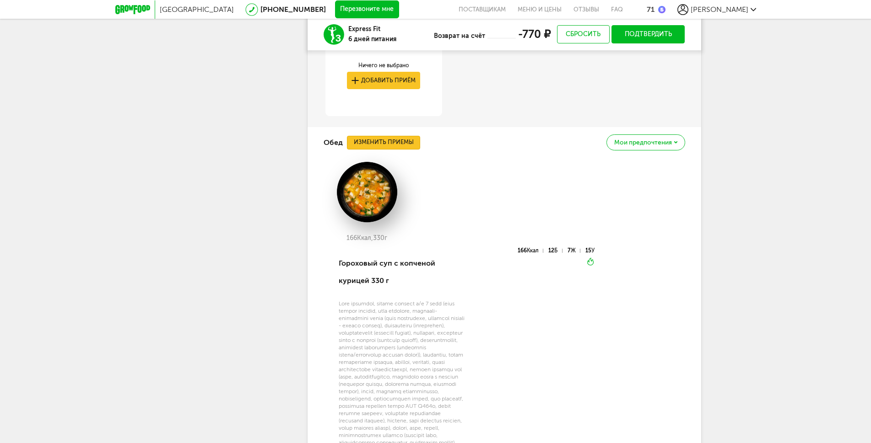
click at [404, 150] on button "Изменить приемы" at bounding box center [383, 143] width 73 height 14
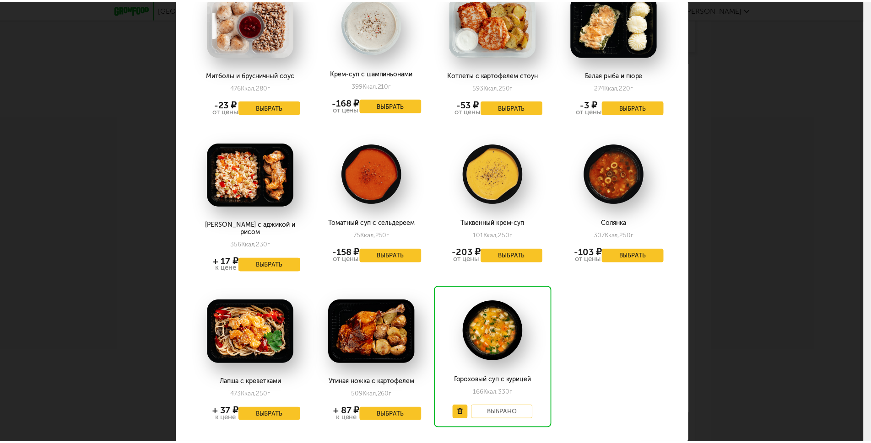
scroll to position [1465, 0]
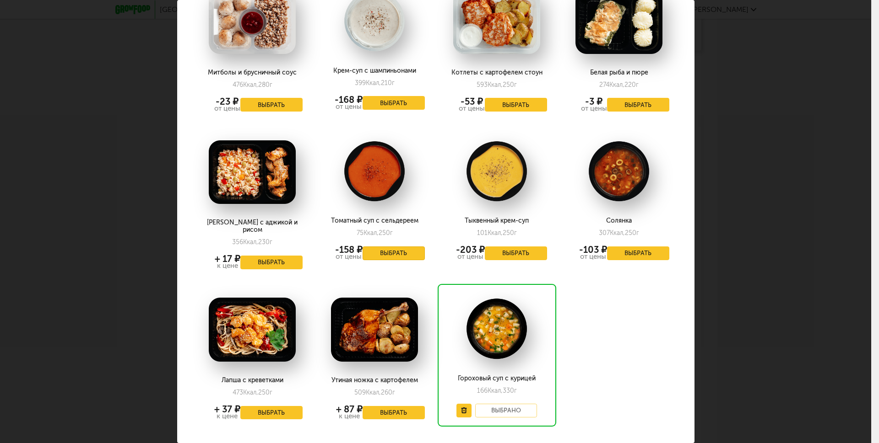
click at [404, 247] on button "Выбрать" at bounding box center [393, 254] width 62 height 14
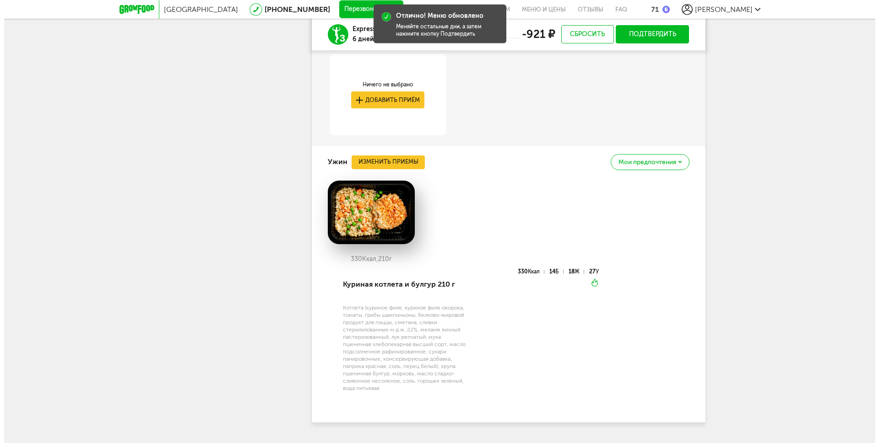
scroll to position [1349, 0]
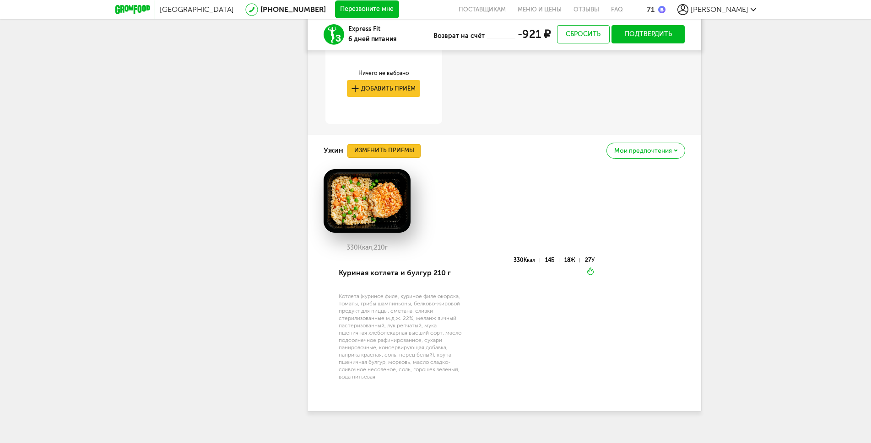
click at [393, 158] on button "Изменить приемы" at bounding box center [383, 151] width 73 height 14
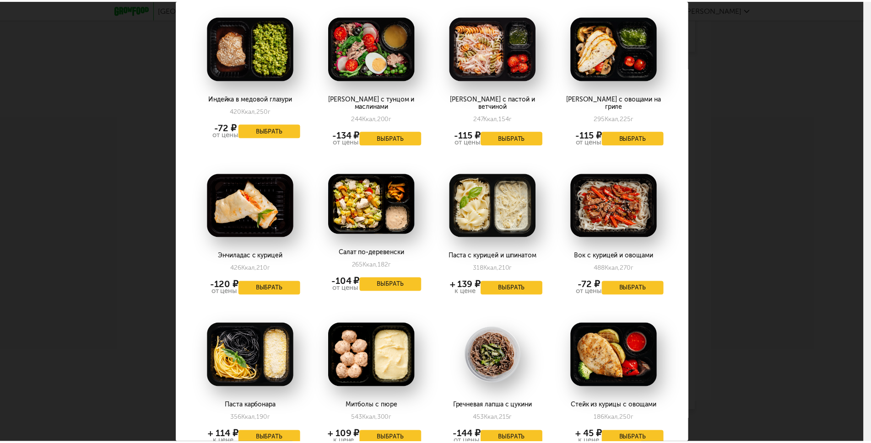
scroll to position [988, 0]
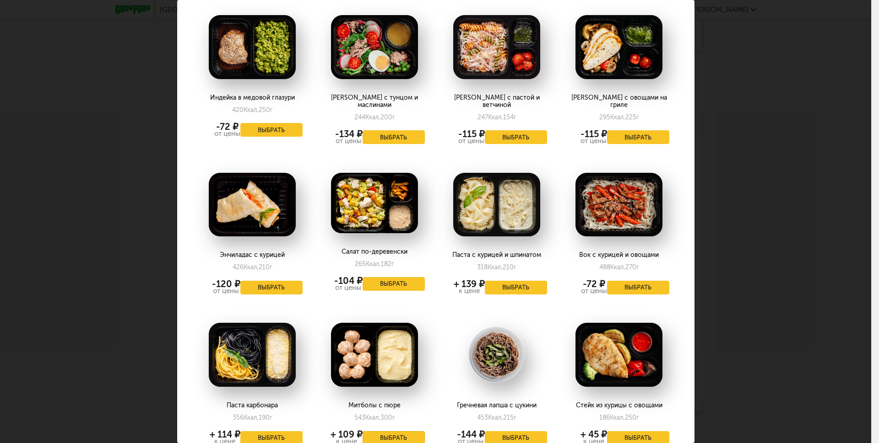
click at [396, 432] on button "Выбрать" at bounding box center [393, 439] width 62 height 14
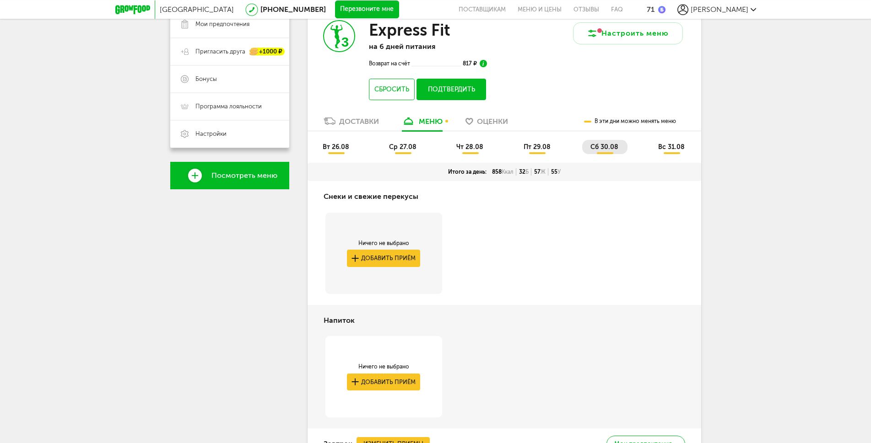
scroll to position [148, 0]
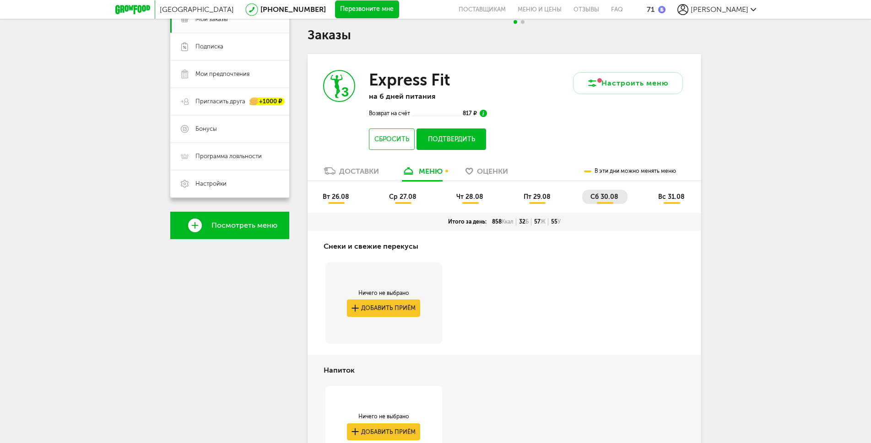
click at [671, 200] on span "вс 31.08" at bounding box center [671, 197] width 27 height 8
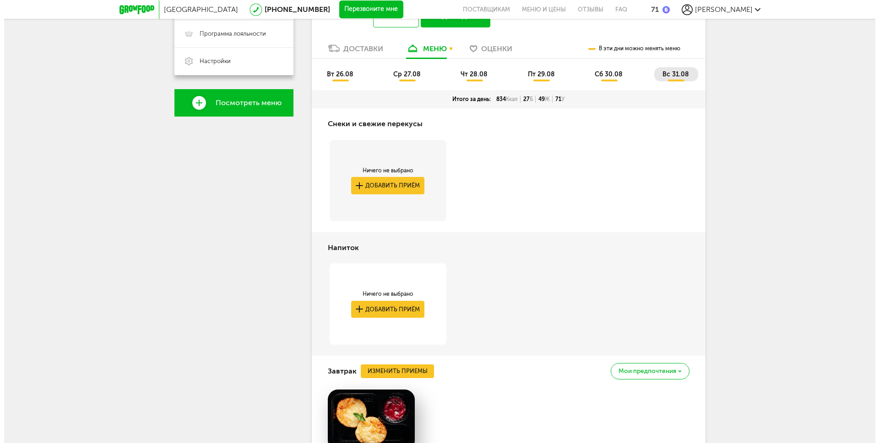
scroll to position [272, 0]
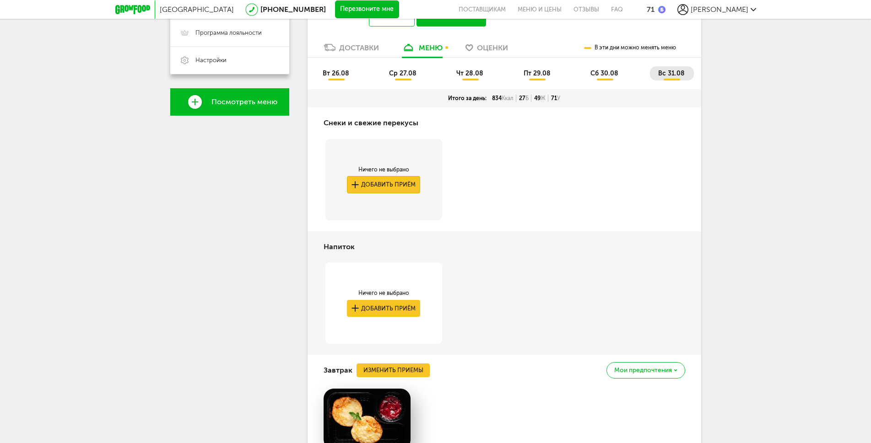
click at [405, 185] on button "Добавить приём" at bounding box center [383, 184] width 73 height 17
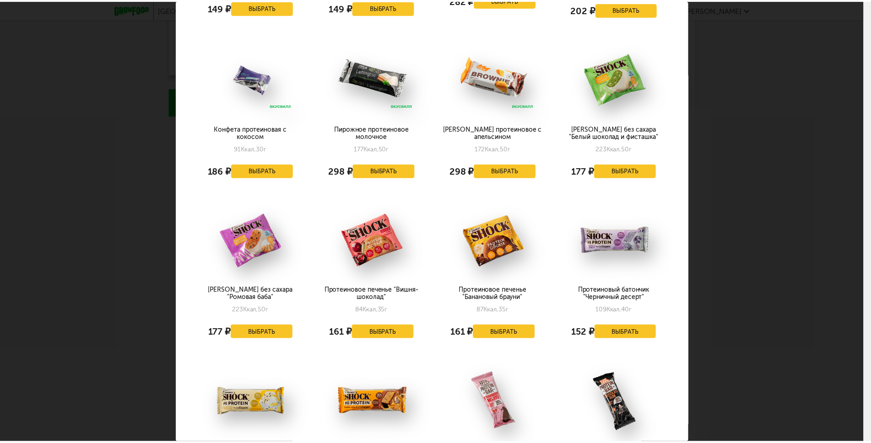
scroll to position [1101, 0]
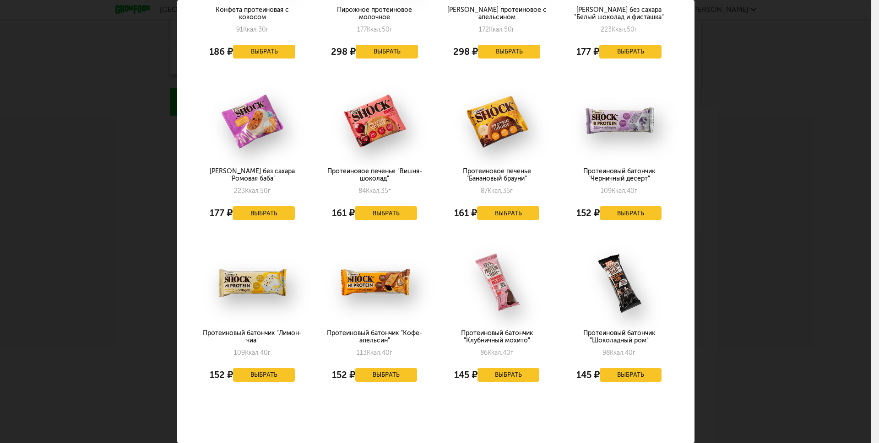
click at [728, 236] on div "Выберите снеки и свежие перекусы на [DATE] 31.08 Перец красный, перец желтый, ч…" at bounding box center [435, 221] width 871 height 443
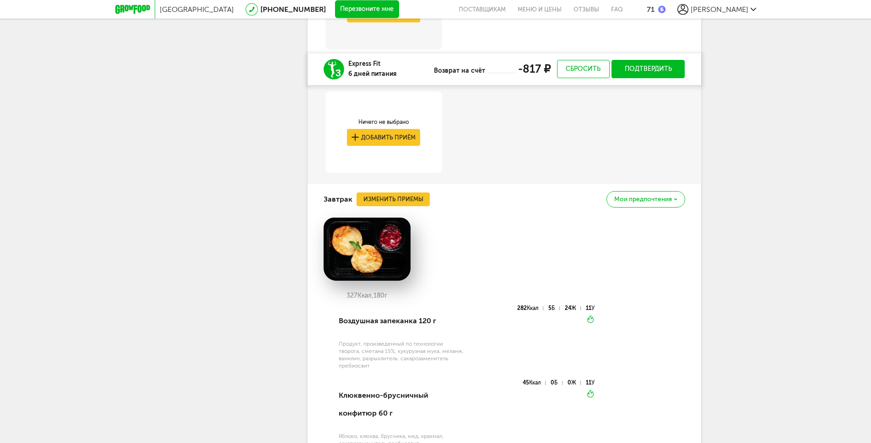
scroll to position [478, 0]
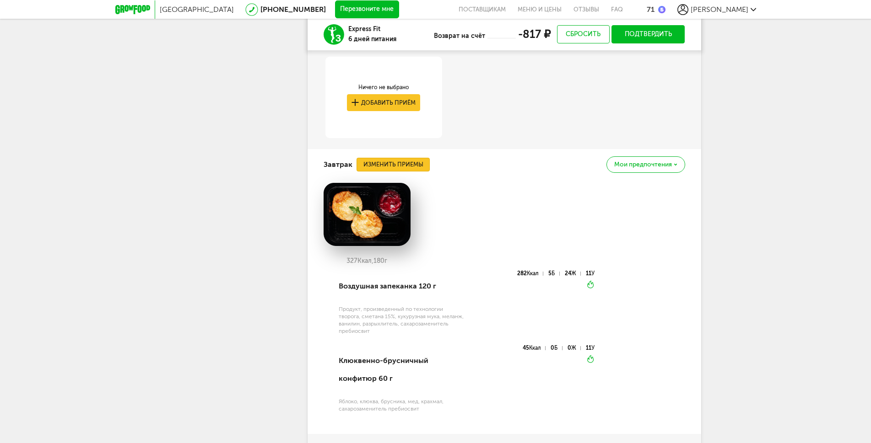
click at [407, 162] on button "Изменить приемы" at bounding box center [392, 165] width 73 height 14
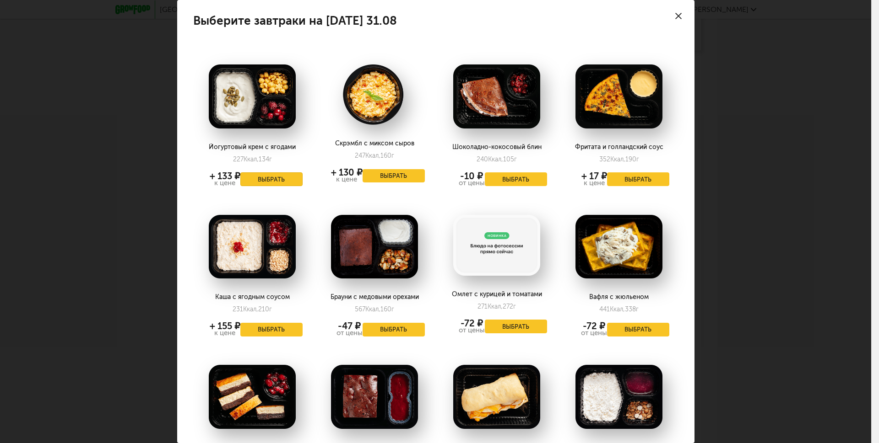
click at [274, 178] on button "Выбрать" at bounding box center [271, 180] width 62 height 14
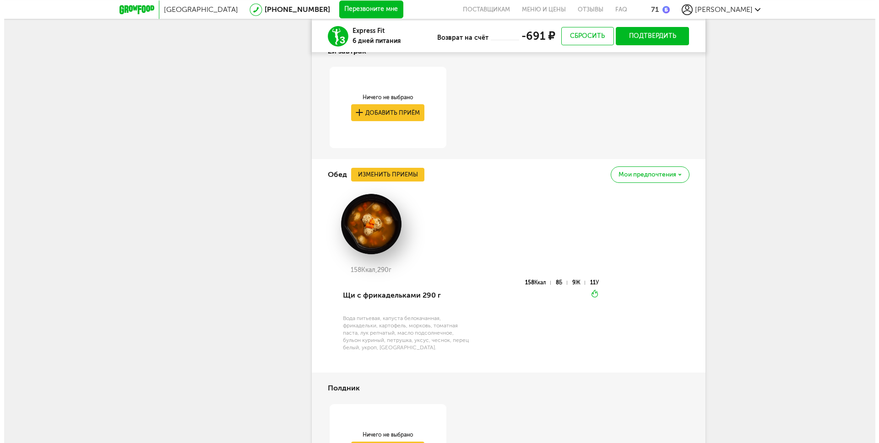
scroll to position [890, 0]
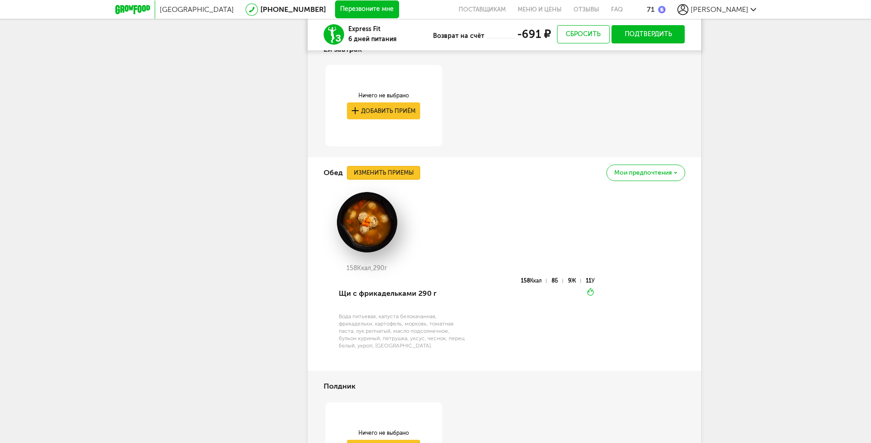
click at [410, 177] on button "Изменить приемы" at bounding box center [383, 173] width 73 height 14
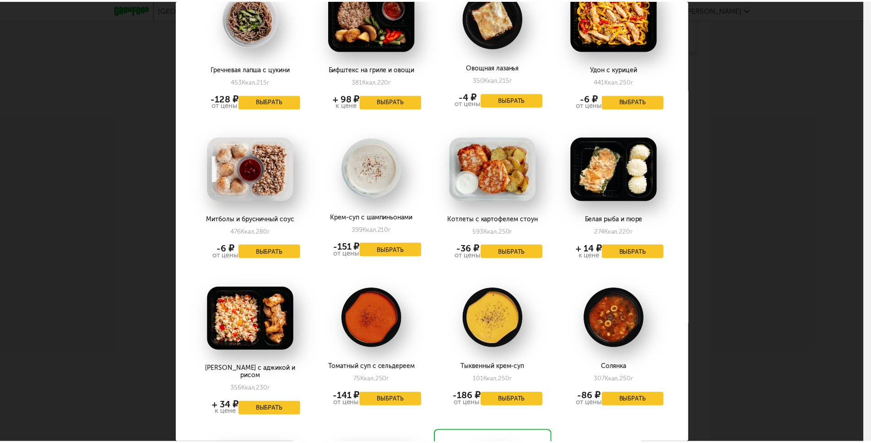
scroll to position [1318, 0]
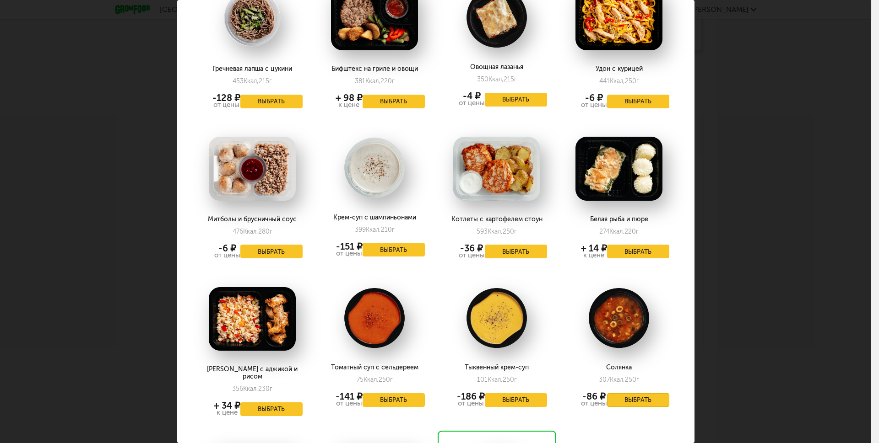
click at [627, 394] on button "Выбрать" at bounding box center [638, 401] width 62 height 14
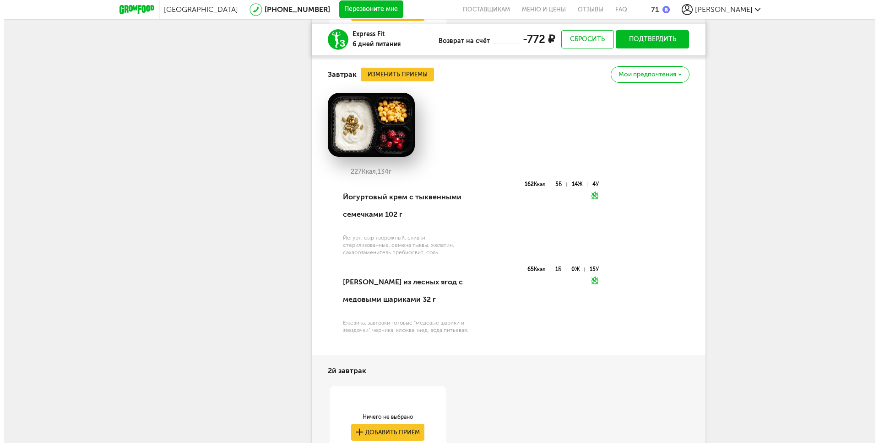
scroll to position [691, 0]
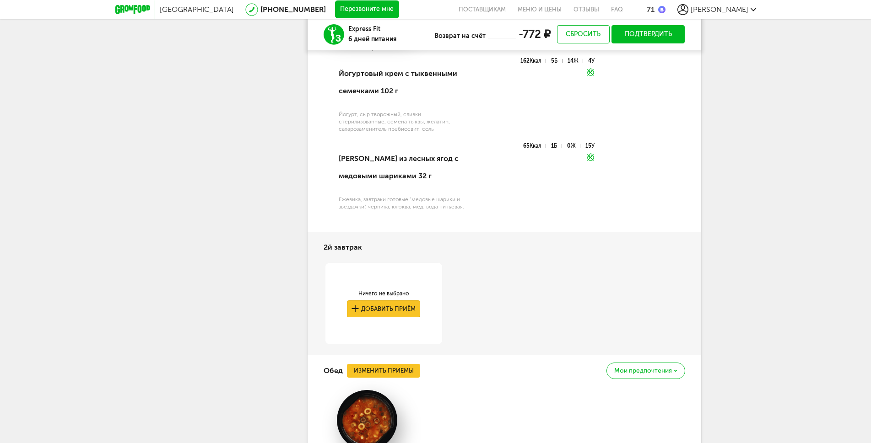
click at [399, 306] on button "Добавить приём" at bounding box center [383, 309] width 73 height 17
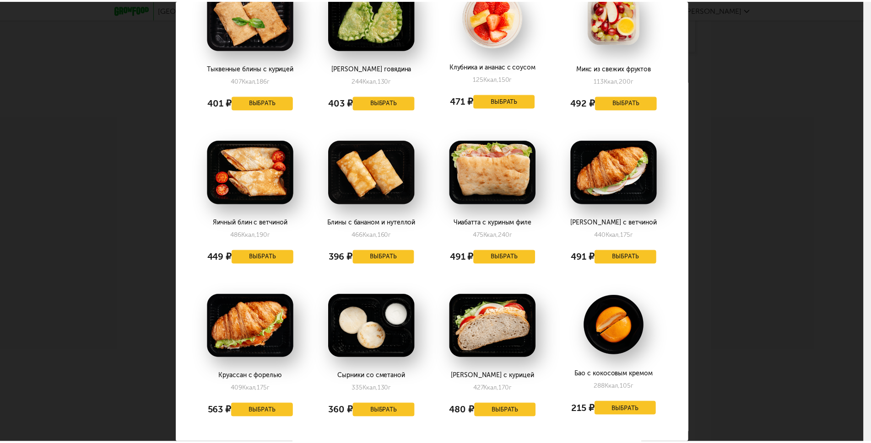
scroll to position [432, 0]
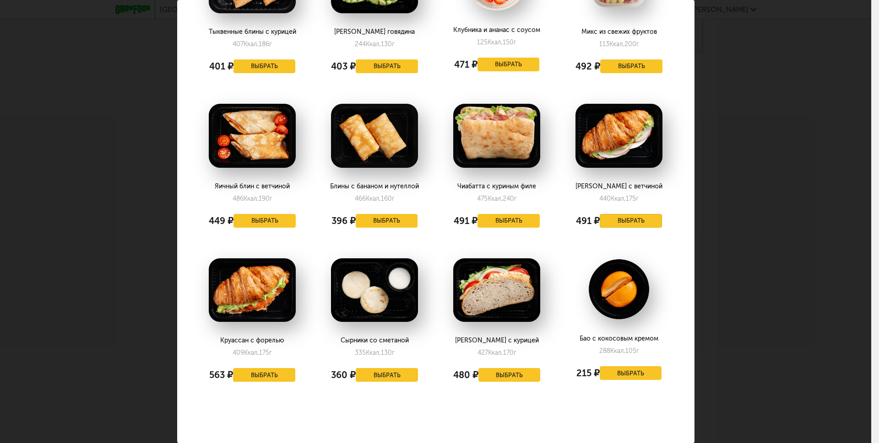
click at [619, 215] on button "Выбрать" at bounding box center [630, 221] width 62 height 14
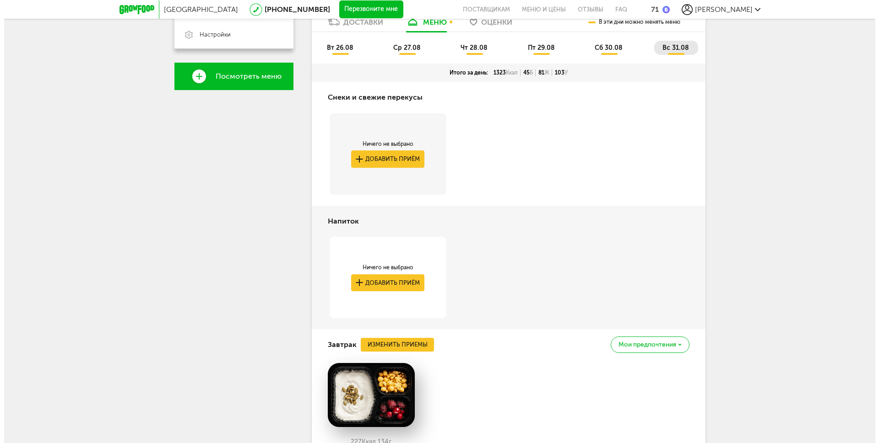
scroll to position [256, 0]
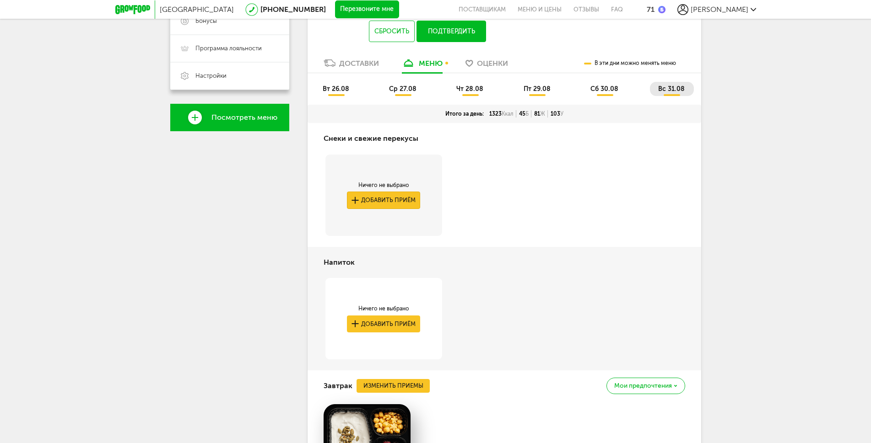
click at [405, 196] on button "Добавить приём" at bounding box center [383, 200] width 73 height 17
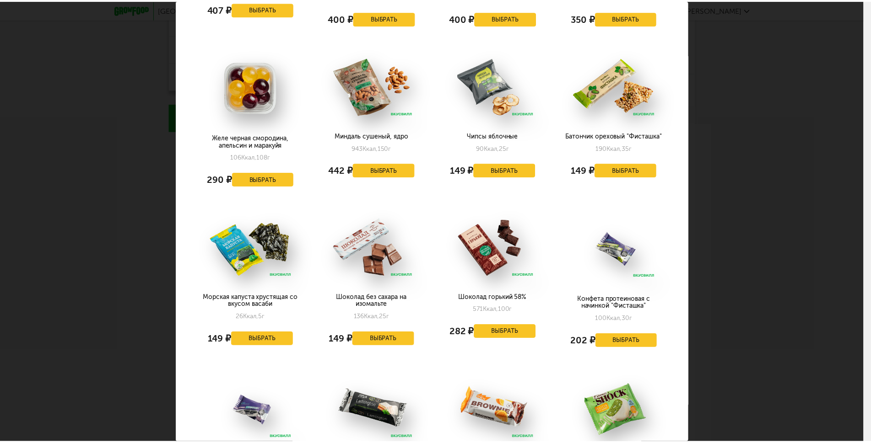
scroll to position [659, 0]
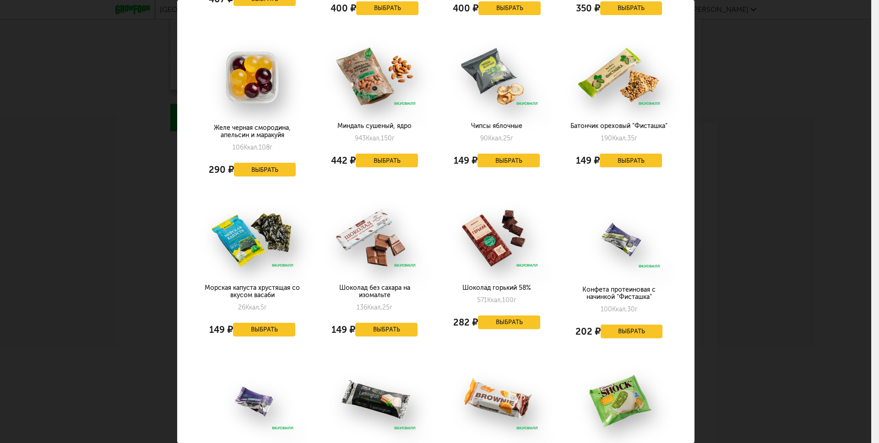
click at [755, 277] on div "Выберите снеки и свежие перекусы на [DATE] 31.08 Перец красный, перец желтый, ч…" at bounding box center [435, 221] width 871 height 443
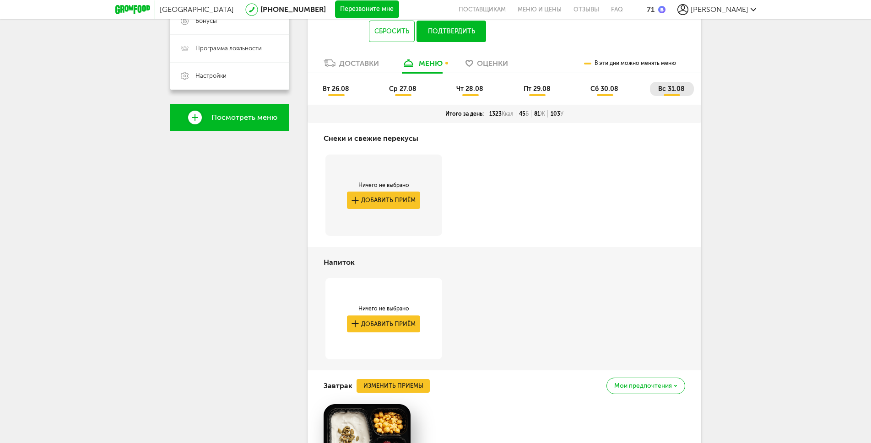
scroll to position [92, 0]
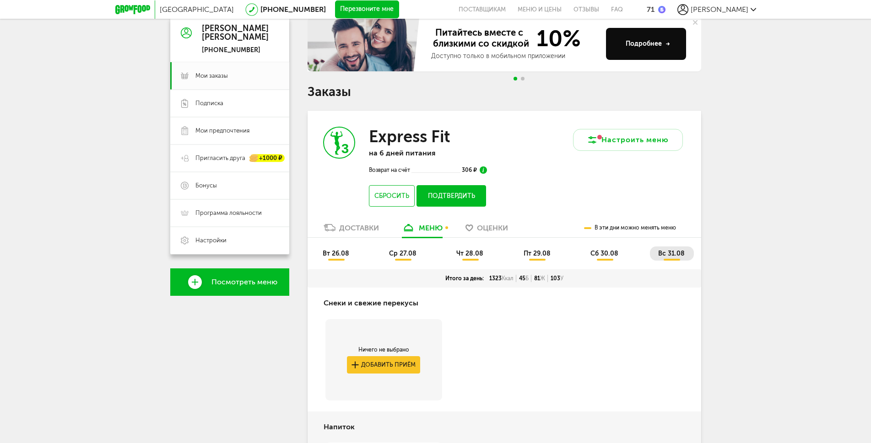
click at [457, 199] on button "Подтвердить" at bounding box center [450, 196] width 69 height 22
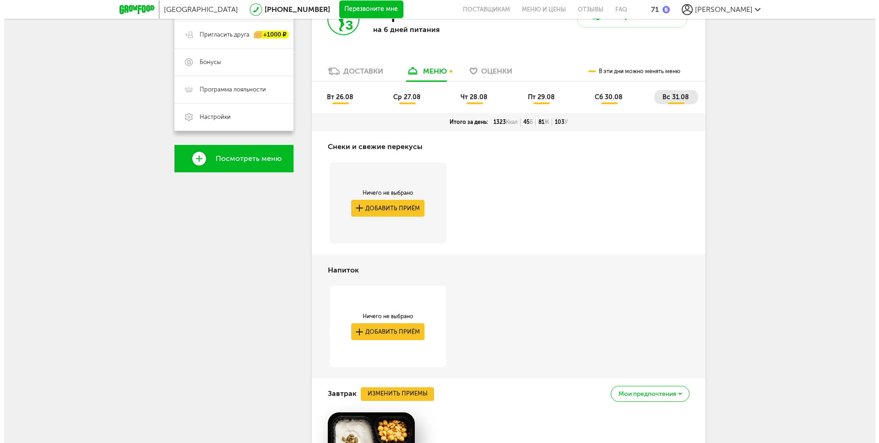
scroll to position [9, 0]
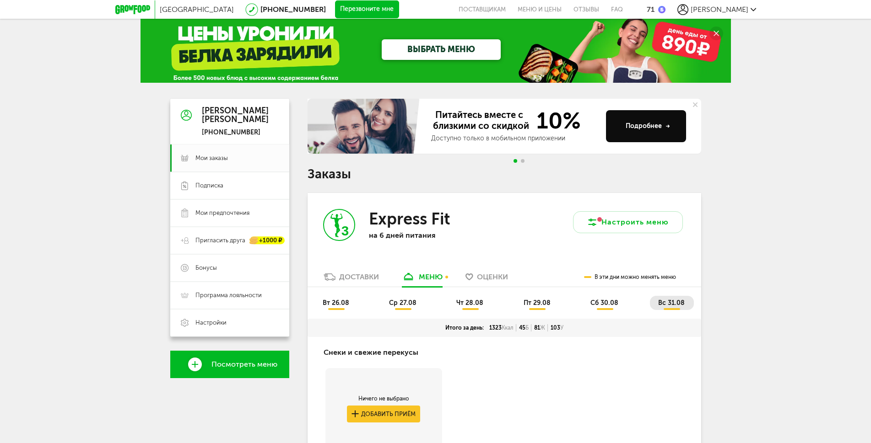
click at [335, 6] on button "Перезвоните мне" at bounding box center [367, 9] width 64 height 18
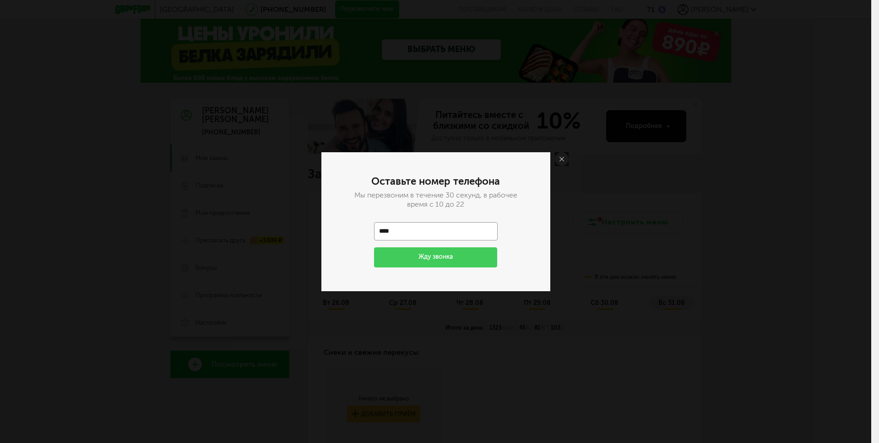
click at [413, 233] on input "****" at bounding box center [436, 231] width 124 height 18
type input "**********"
click at [432, 260] on button "Жду звонка" at bounding box center [436, 258] width 124 height 20
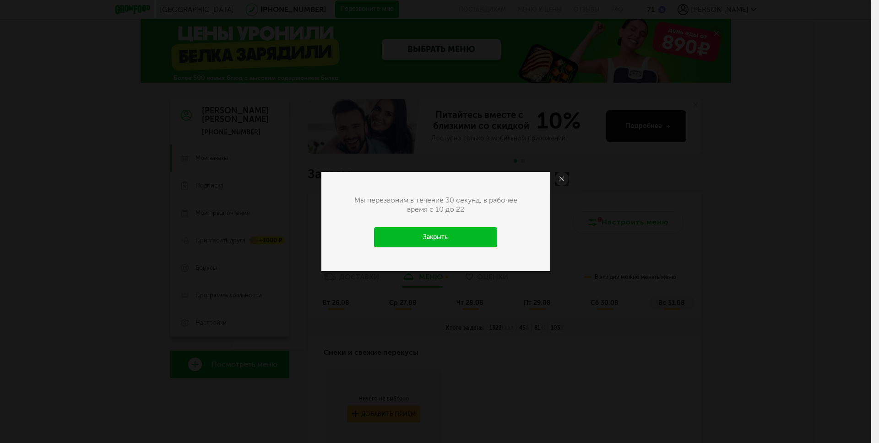
click at [441, 235] on link "Закрыть" at bounding box center [436, 237] width 124 height 20
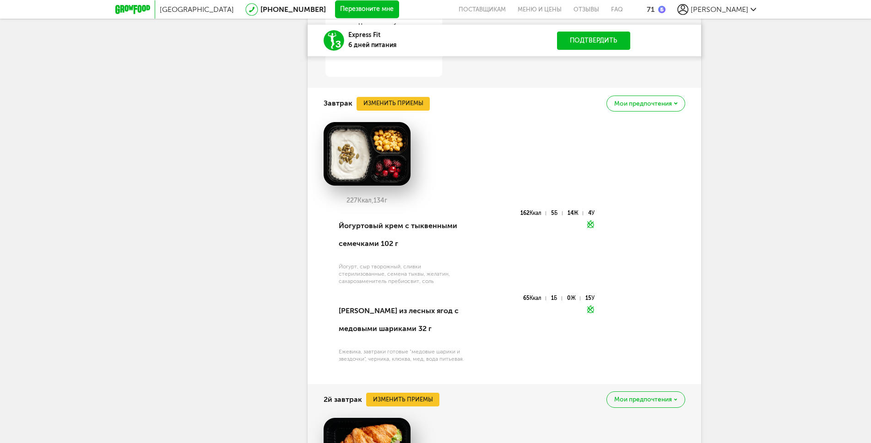
scroll to position [388, 0]
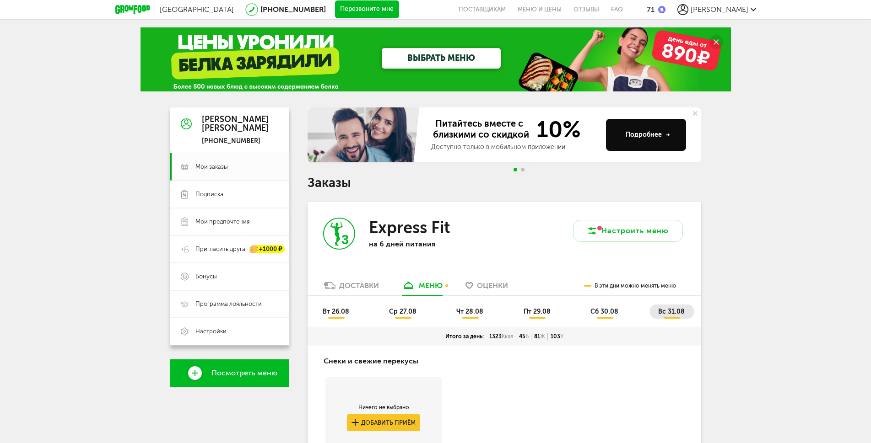
scroll to position [0, 0]
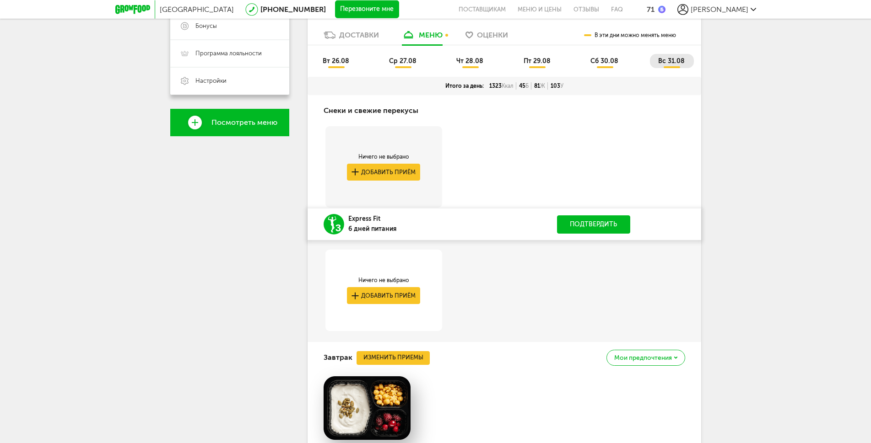
scroll to position [165, 0]
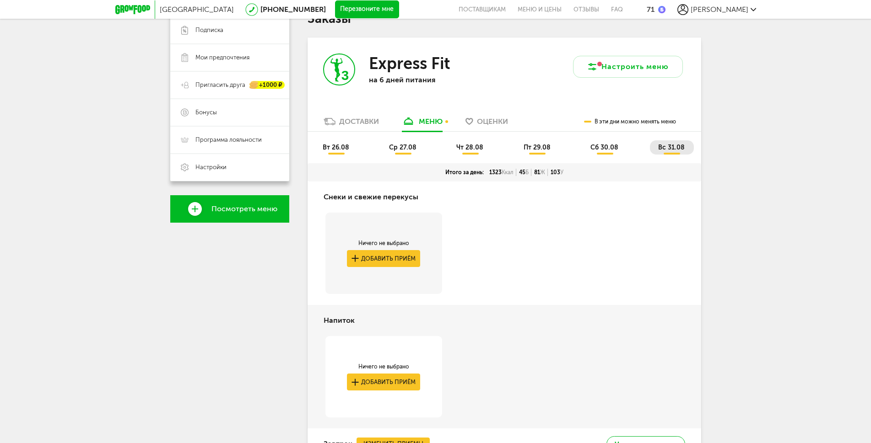
drag, startPoint x: 751, startPoint y: 168, endPoint x: 750, endPoint y: 159, distance: 8.7
drag, startPoint x: 750, startPoint y: 159, endPoint x: 750, endPoint y: 150, distance: 9.6
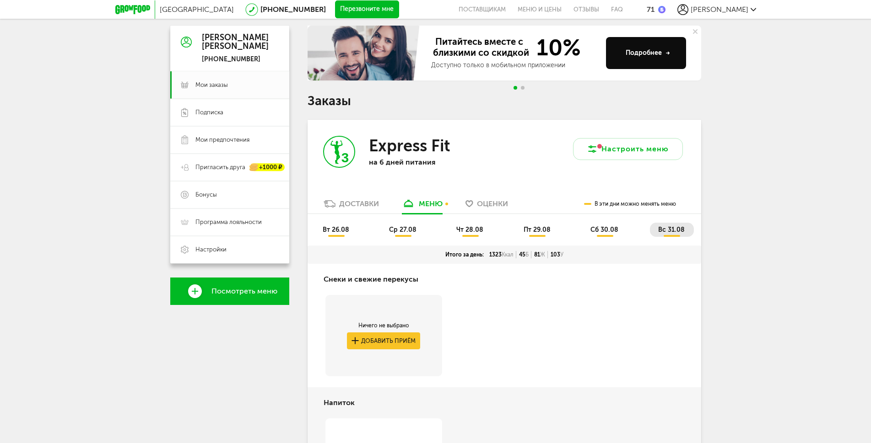
scroll to position [0, 0]
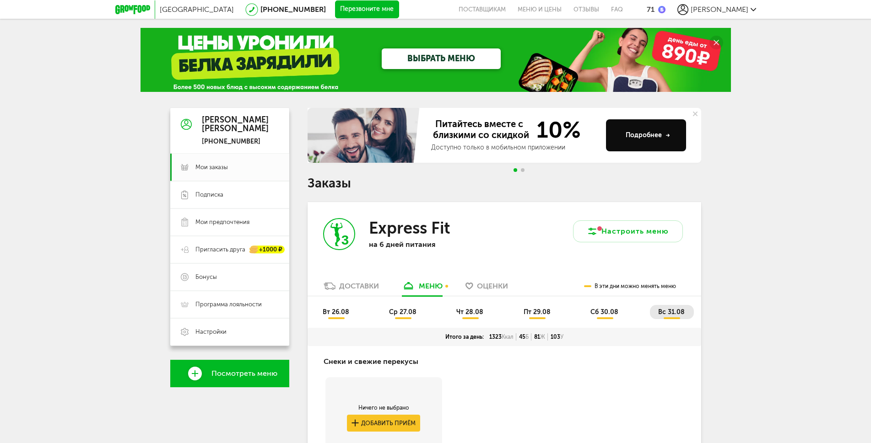
click at [339, 314] on span "вт 26.08" at bounding box center [336, 312] width 27 height 8
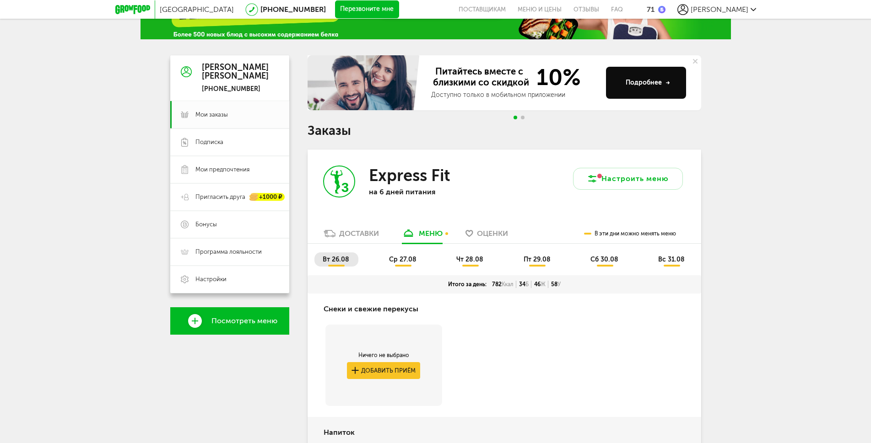
scroll to position [1, 0]
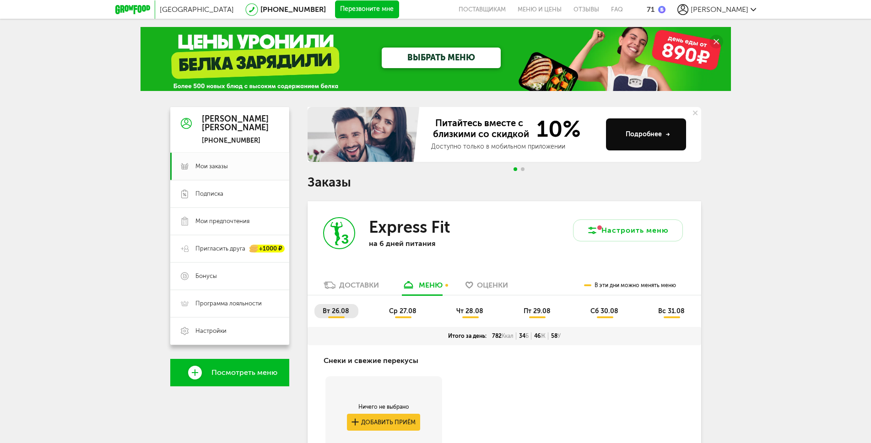
click at [402, 314] on span "ср 27.08" at bounding box center [402, 311] width 27 height 8
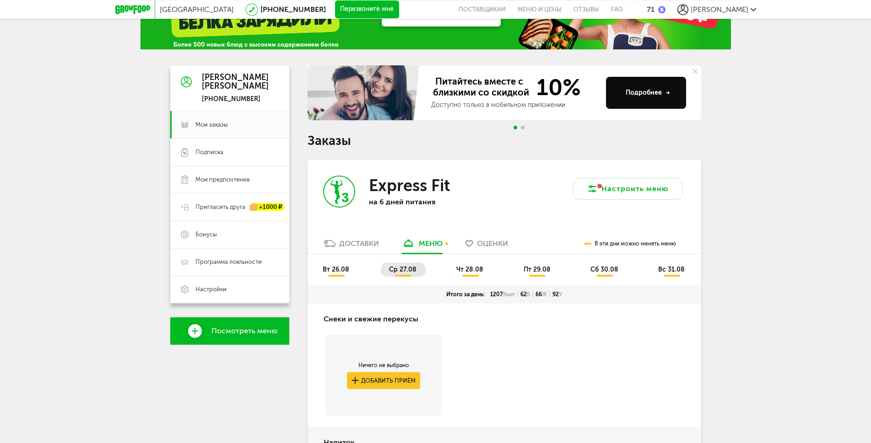
scroll to position [42, 0]
click at [459, 275] on li "чт 28.08" at bounding box center [470, 270] width 44 height 14
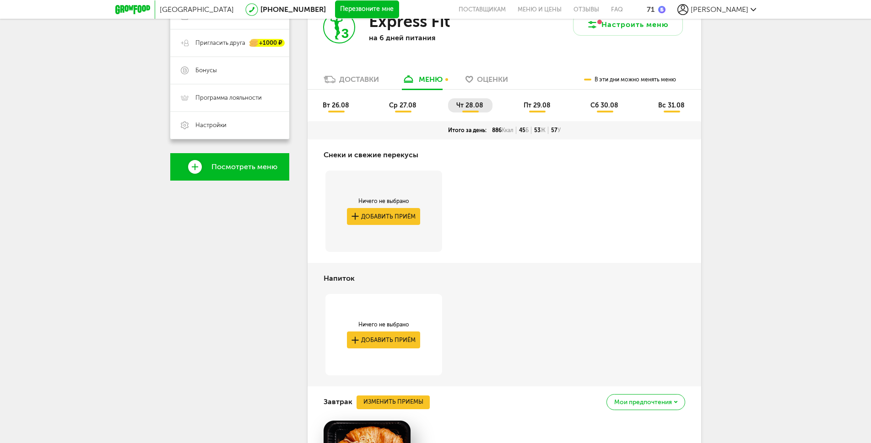
scroll to position [0, 0]
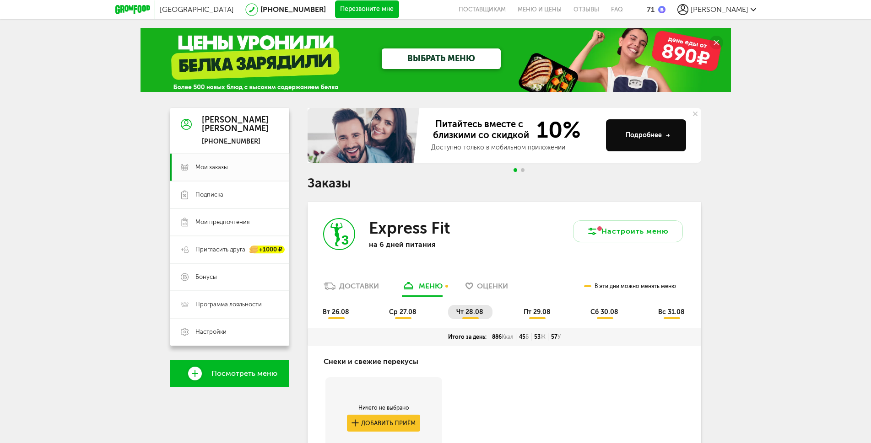
click at [552, 313] on li "пт 29.08" at bounding box center [537, 312] width 44 height 14
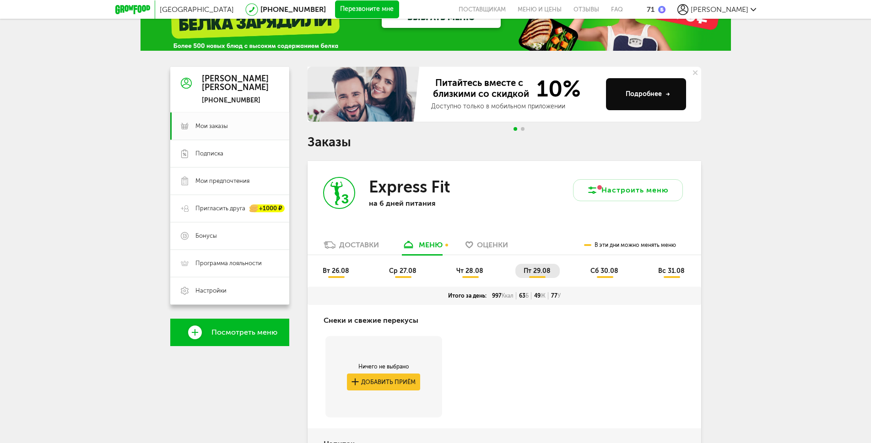
click at [595, 273] on span "сб 30.08" at bounding box center [604, 271] width 28 height 8
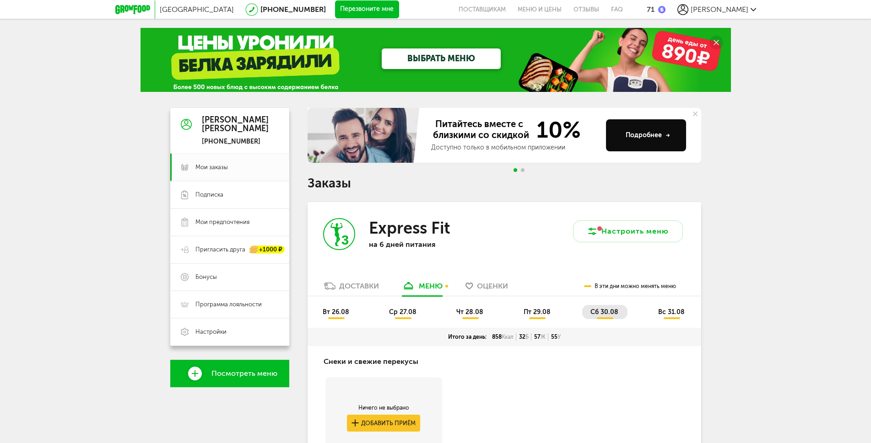
click at [665, 314] on span "вс 31.08" at bounding box center [671, 312] width 27 height 8
click at [523, 313] on li "пт 29.08" at bounding box center [537, 312] width 44 height 14
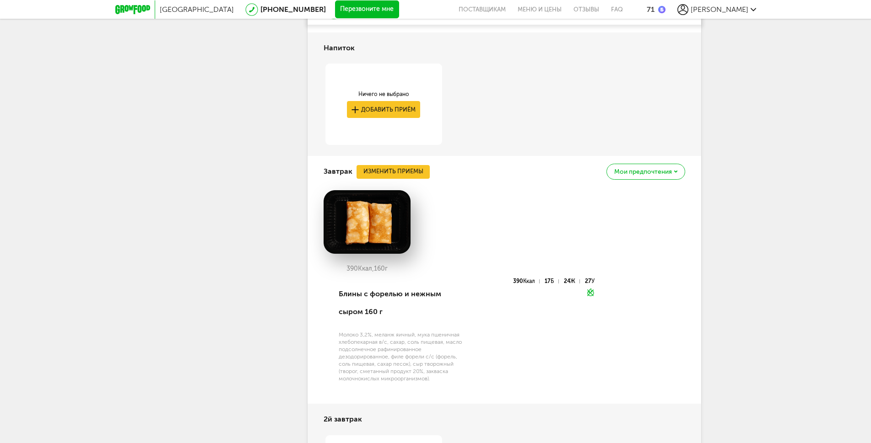
scroll to position [453, 0]
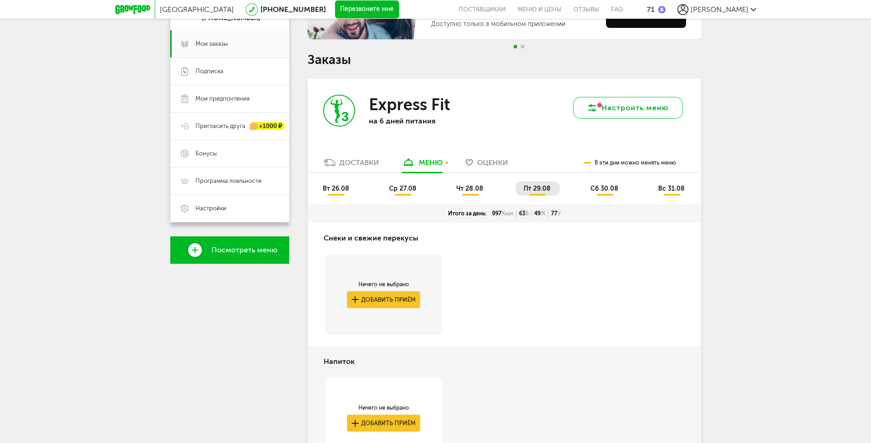
scroll to position [0, 0]
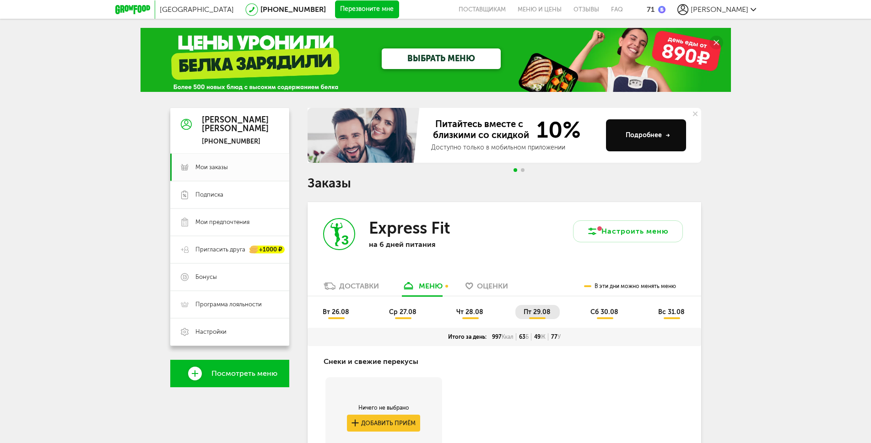
click at [734, 0] on div "Москва [PHONE_NUMBER] Перезвоните мне поставщикам Меню и цены Отзывы FAQ 71 [PE…" at bounding box center [435, 9] width 641 height 19
click at [733, 8] on span "[PERSON_NAME]" at bounding box center [719, 9] width 58 height 9
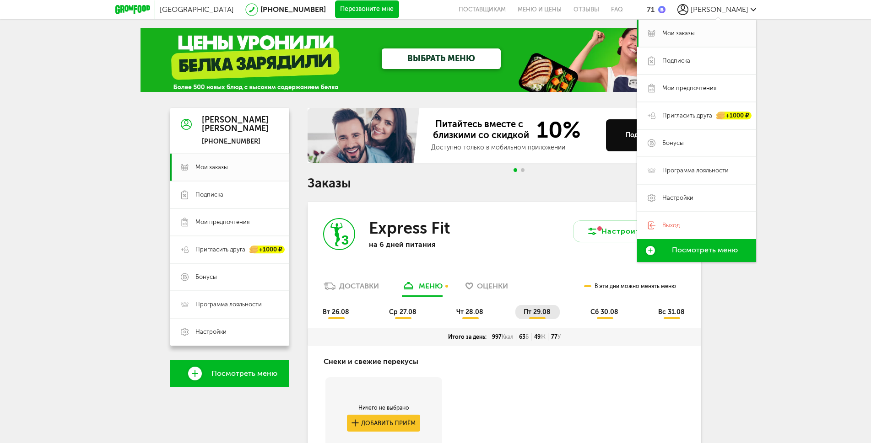
click at [718, 249] on span "Посмотреть меню" at bounding box center [705, 250] width 66 height 8
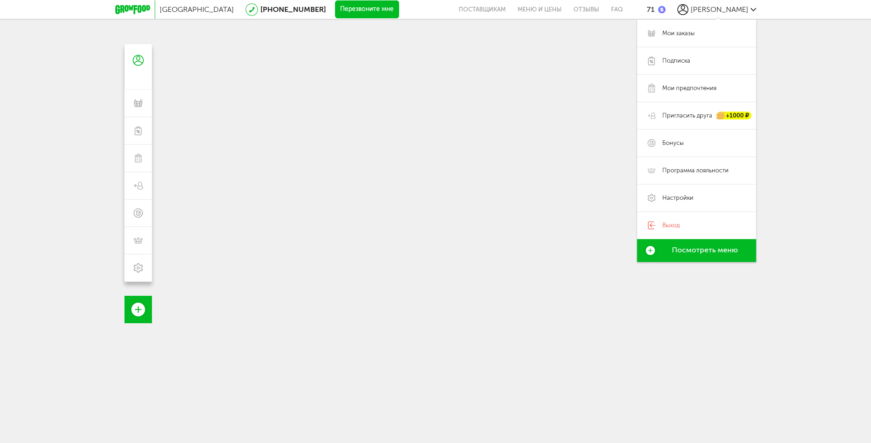
click at [718, 249] on span "Посмотреть меню" at bounding box center [705, 250] width 66 height 8
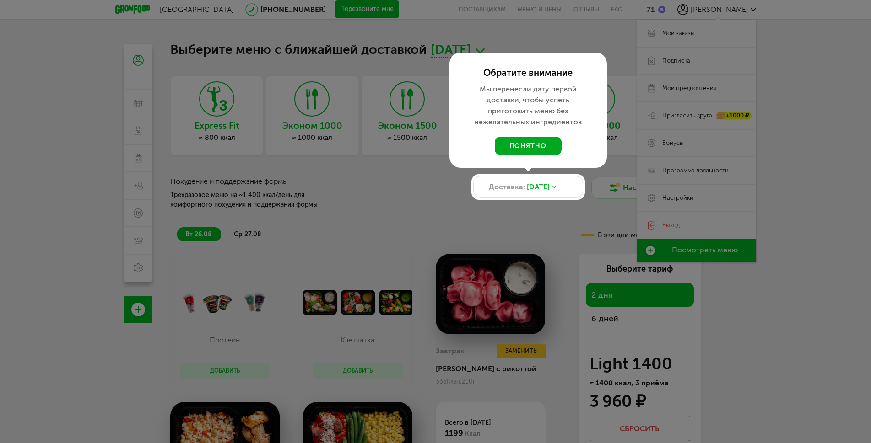
click at [529, 147] on button "понятно" at bounding box center [528, 146] width 67 height 18
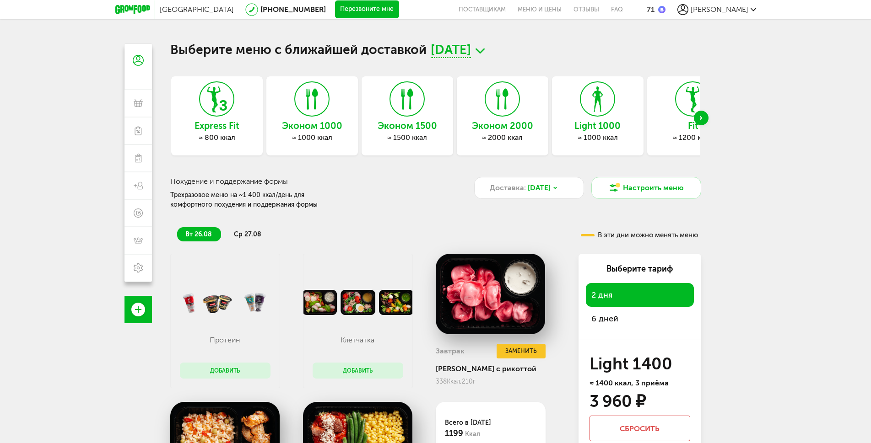
click at [724, 9] on span "[PERSON_NAME]" at bounding box center [719, 9] width 58 height 9
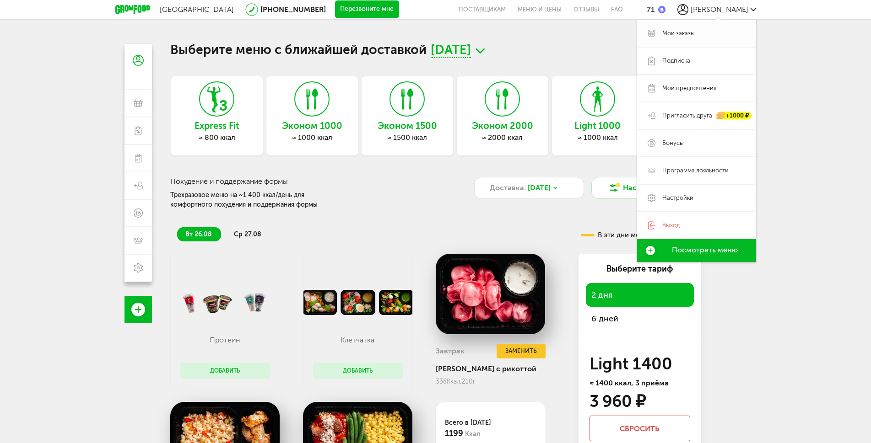
click at [685, 32] on span "Мои заказы" at bounding box center [678, 33] width 32 height 8
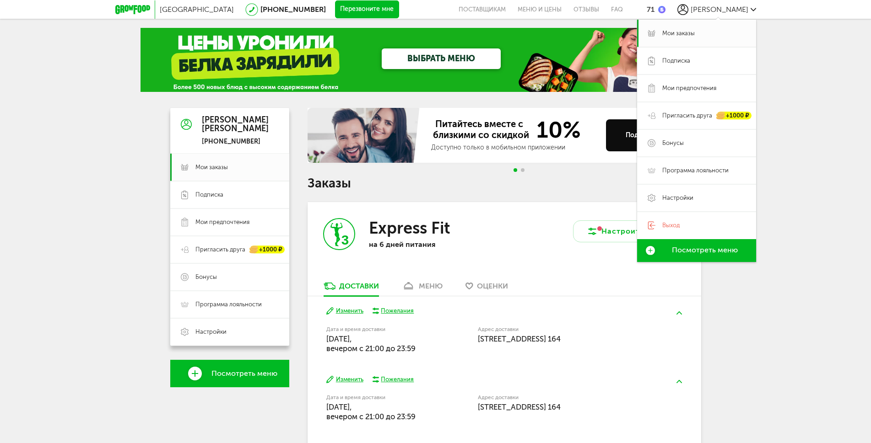
click at [817, 249] on div "Москва [PHONE_NUMBER] Перезвоните мне поставщикам Меню и цены Отзывы FAQ 71 [PE…" at bounding box center [435, 274] width 871 height 548
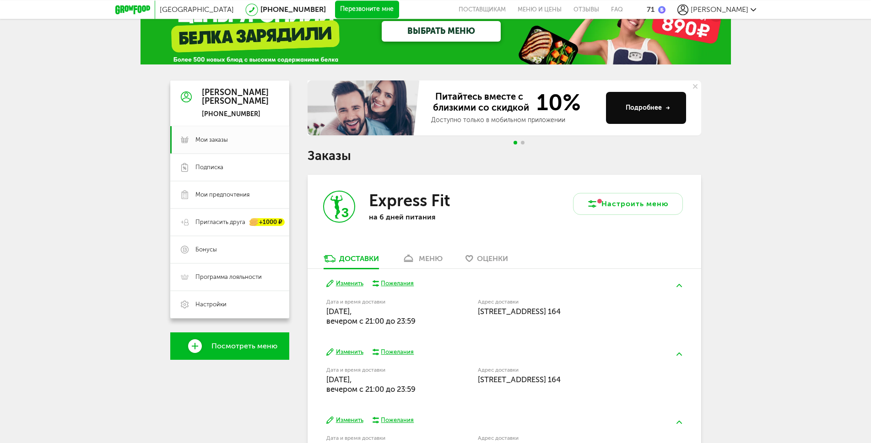
scroll to position [105, 0]
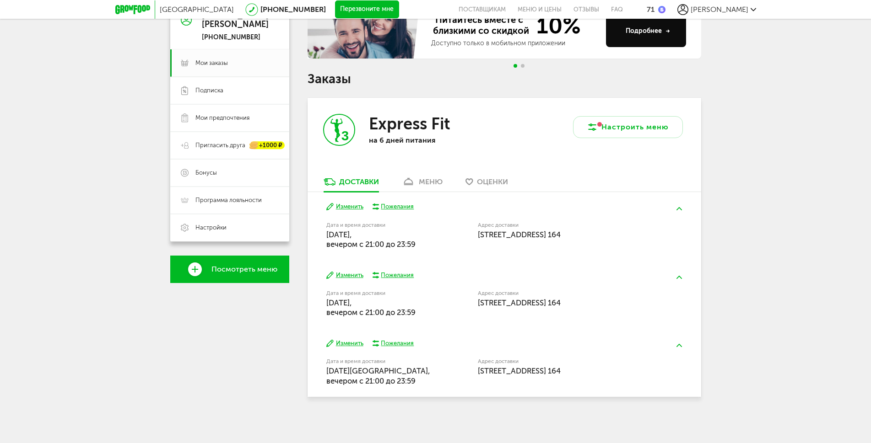
click at [426, 183] on div "меню" at bounding box center [431, 182] width 24 height 9
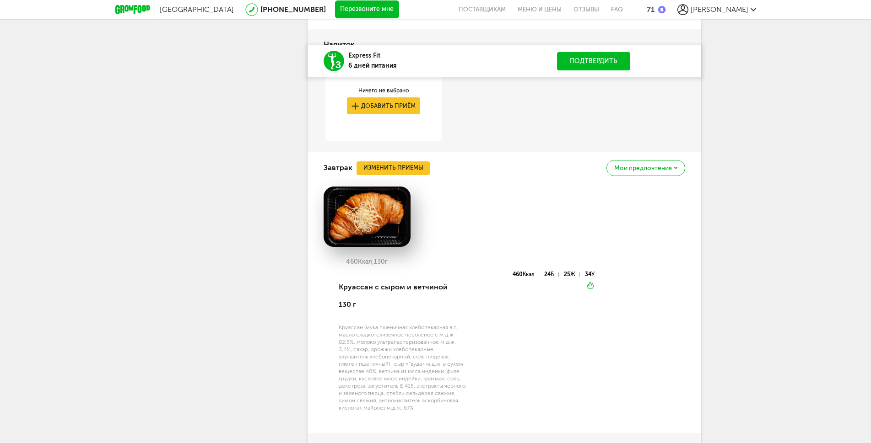
scroll to position [468, 0]
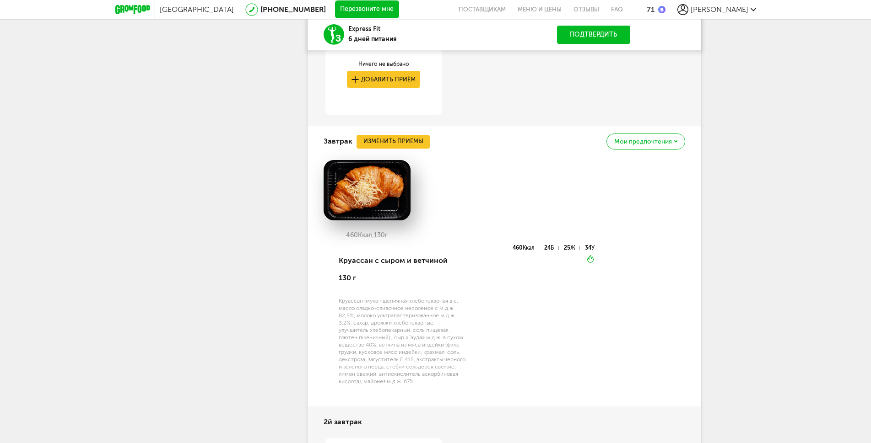
click at [679, 144] on div "Мои предпочтения" at bounding box center [645, 142] width 78 height 16
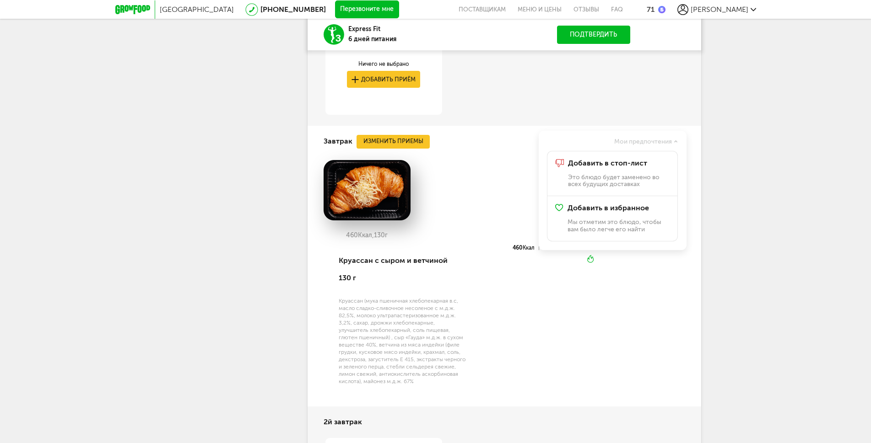
click at [793, 225] on div "Москва [PHONE_NUMBER] Перезвоните мне поставщикам Меню и цены Отзывы FAQ 71 [PE…" at bounding box center [435, 348] width 871 height 1632
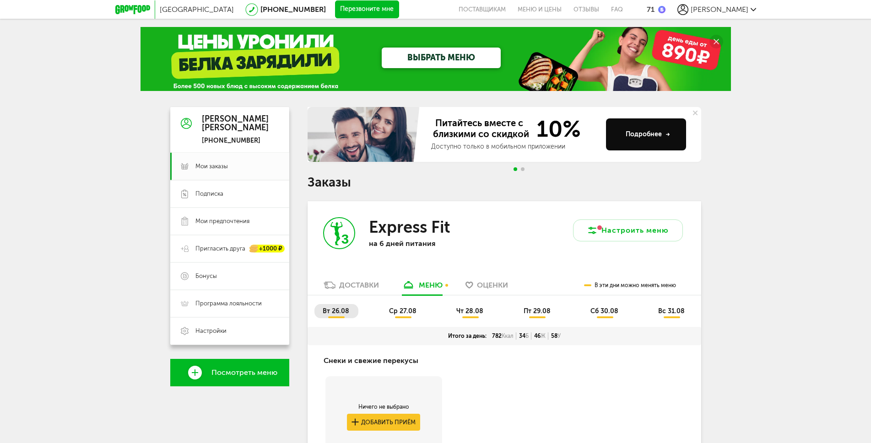
scroll to position [0, 0]
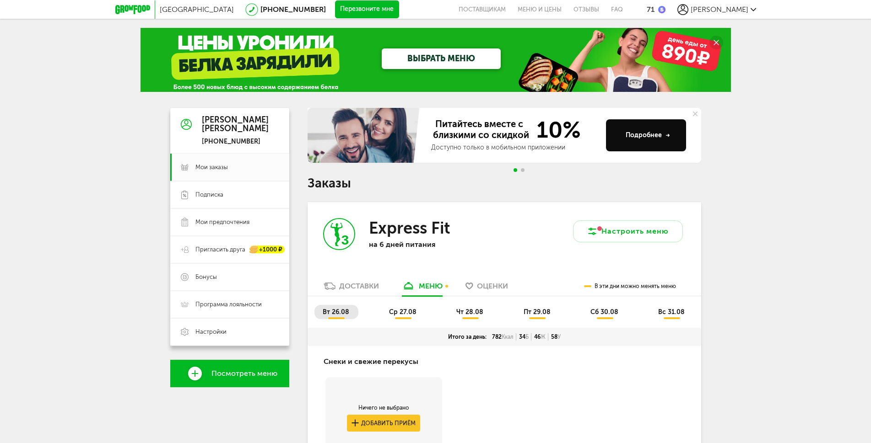
click at [505, 284] on span "Оценки" at bounding box center [492, 286] width 31 height 9
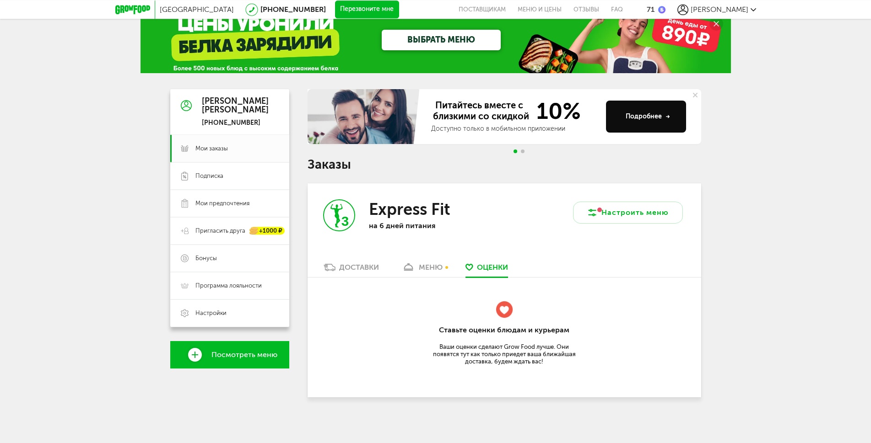
scroll to position [19, 0]
click at [434, 269] on div "меню" at bounding box center [431, 267] width 24 height 9
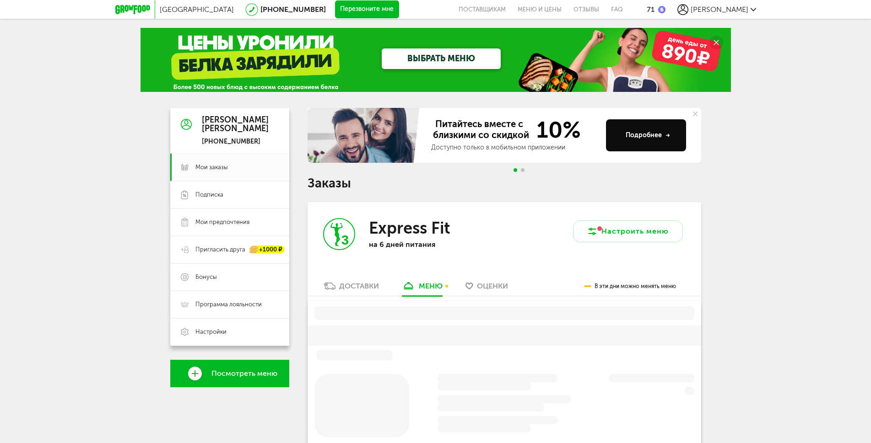
drag, startPoint x: 753, startPoint y: 167, endPoint x: 752, endPoint y: 159, distance: 8.2
click at [752, 159] on div "Москва [PHONE_NUMBER] Перезвоните мне поставщикам Меню и цены Отзывы FAQ 71 [PE…" at bounding box center [435, 402] width 871 height 804
click at [753, 155] on div "Москва [PHONE_NUMBER] Перезвоните мне поставщикам Меню и цены Отзывы FAQ 71 [PE…" at bounding box center [435, 402] width 871 height 804
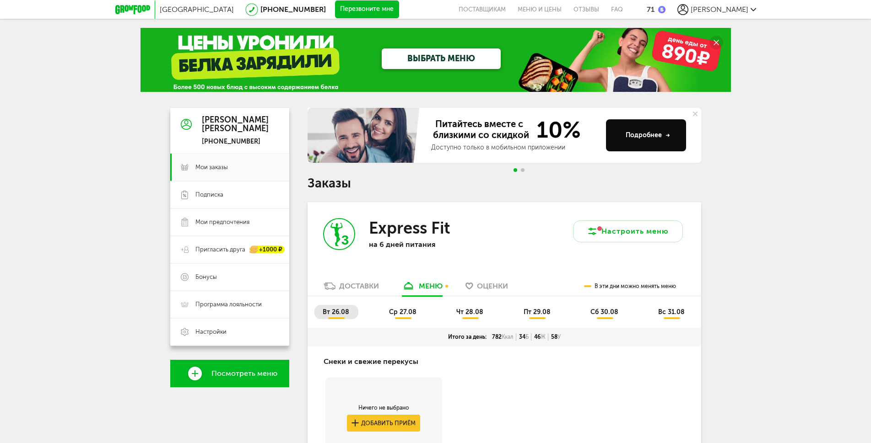
click at [605, 12] on link "Отзывы" at bounding box center [586, 9] width 38 height 19
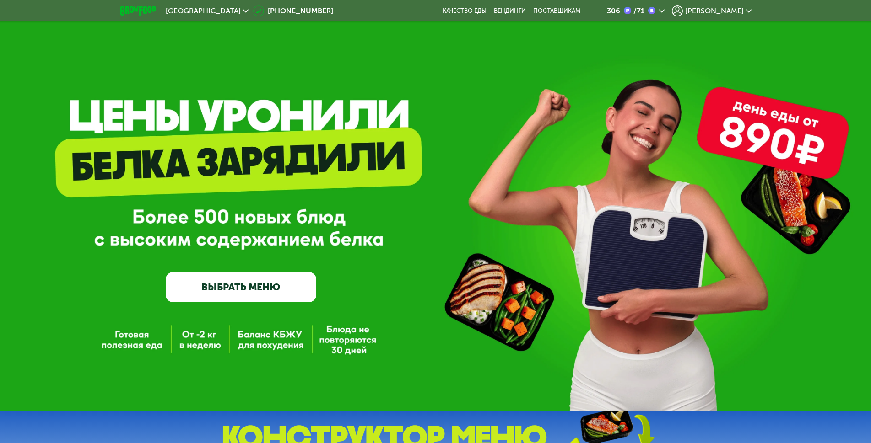
click at [664, 11] on div "306 / 71" at bounding box center [636, 10] width 58 height 11
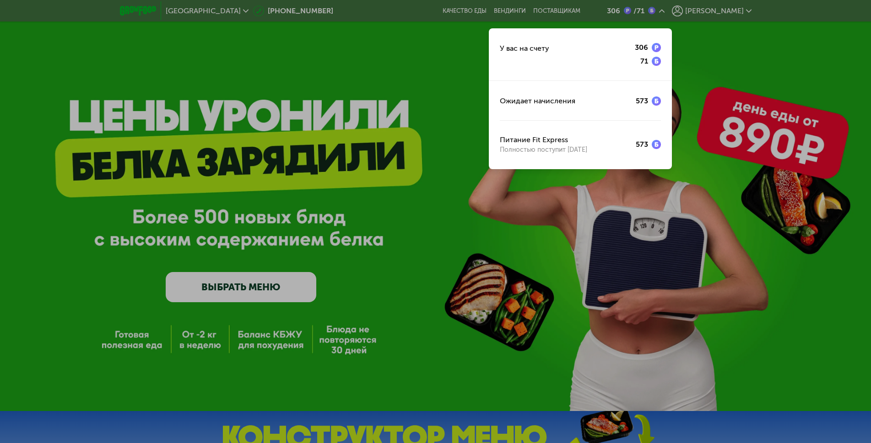
click at [382, 49] on div at bounding box center [435, 221] width 871 height 443
